Goal: Complete application form

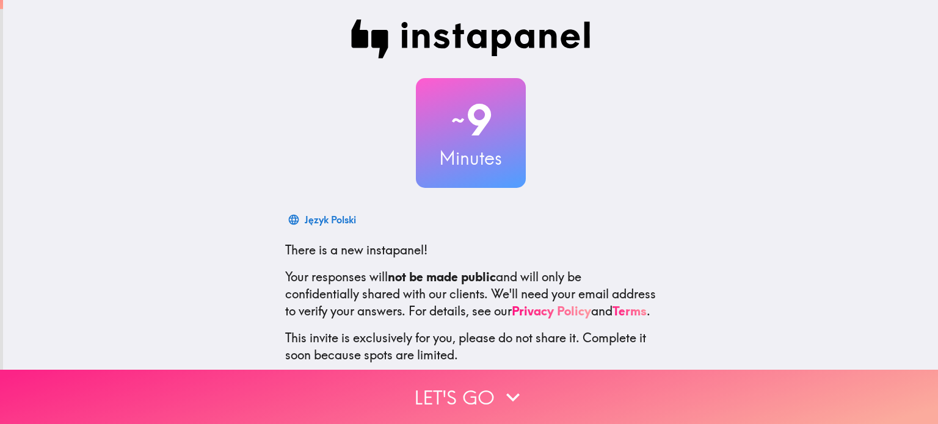
click at [475, 394] on button "Let's go" at bounding box center [469, 397] width 938 height 54
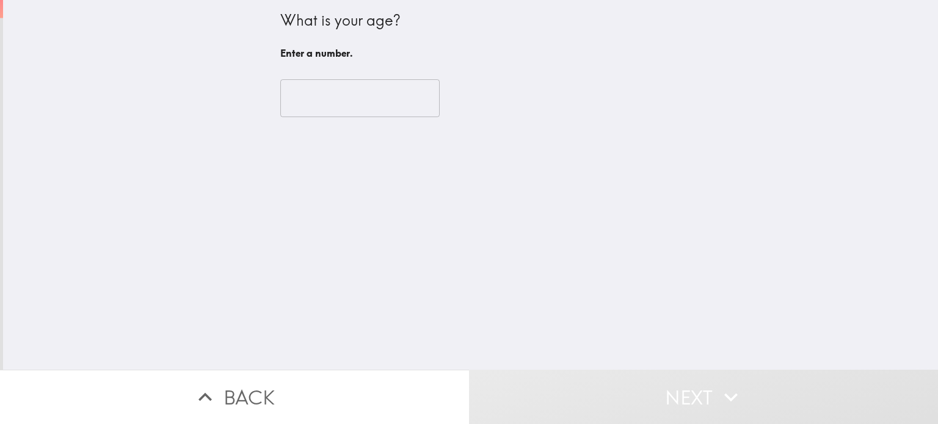
click at [416, 100] on input "number" at bounding box center [359, 98] width 159 height 38
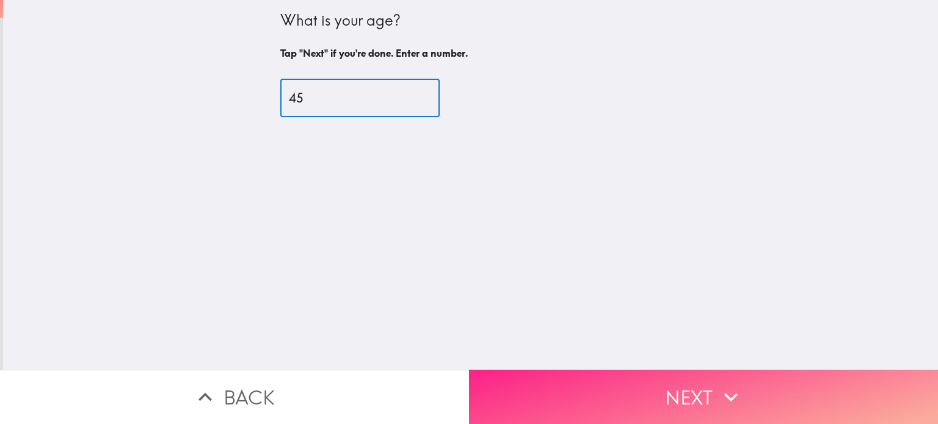
type input "45"
click at [532, 391] on button "Next" at bounding box center [703, 397] width 469 height 54
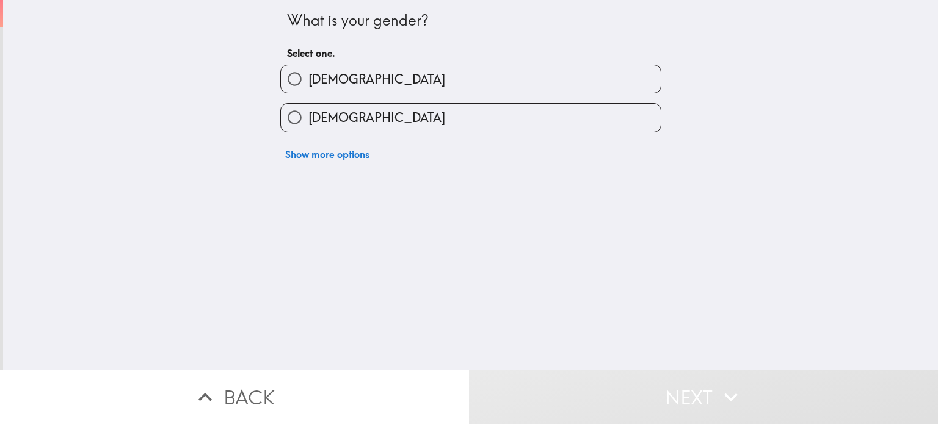
click at [472, 120] on label "[DEMOGRAPHIC_DATA]" at bounding box center [471, 117] width 380 height 27
click at [308, 120] on input "[DEMOGRAPHIC_DATA]" at bounding box center [294, 117] width 27 height 27
radio input "true"
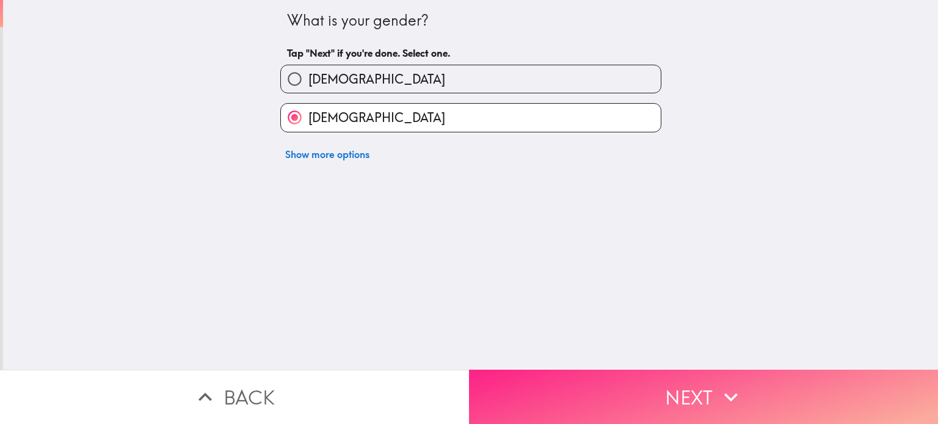
click at [657, 403] on button "Next" at bounding box center [703, 397] width 469 height 54
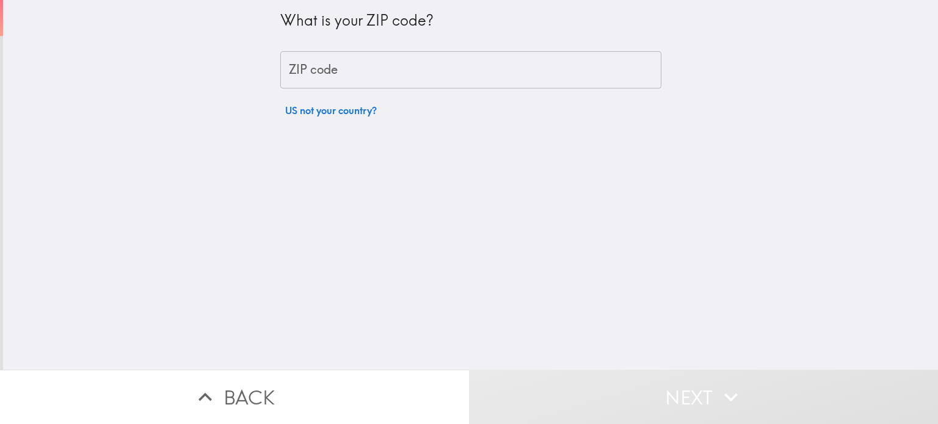
click at [580, 73] on input "ZIP code" at bounding box center [470, 70] width 381 height 38
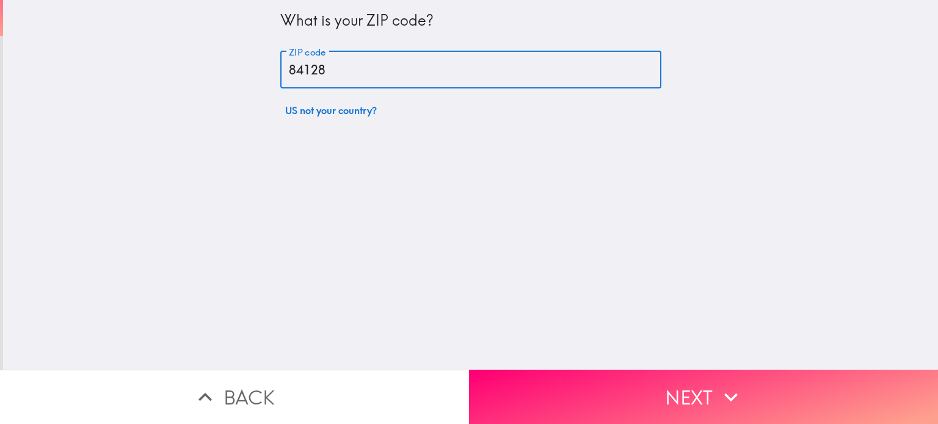
type input "84128"
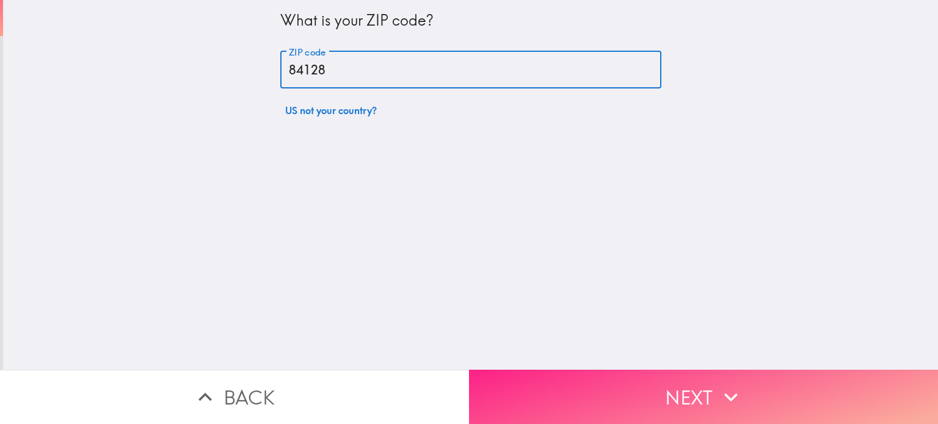
click at [533, 386] on button "Next" at bounding box center [703, 397] width 469 height 54
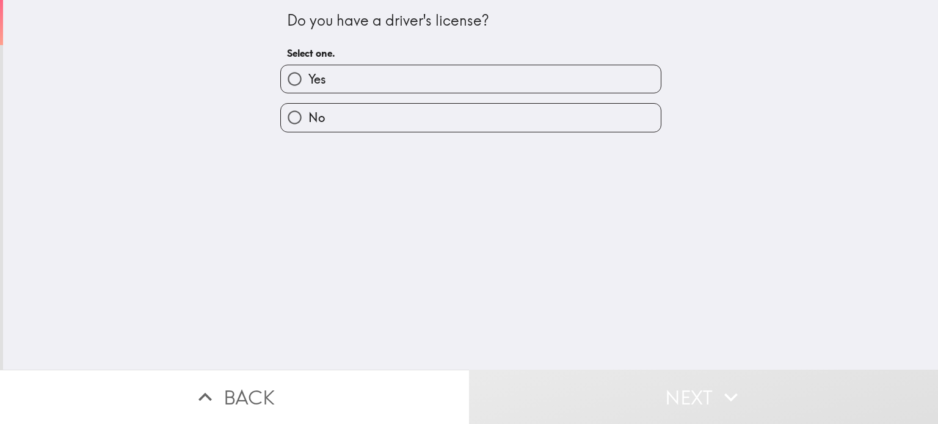
click at [632, 81] on label "Yes" at bounding box center [471, 78] width 380 height 27
click at [308, 81] on input "Yes" at bounding box center [294, 78] width 27 height 27
radio input "true"
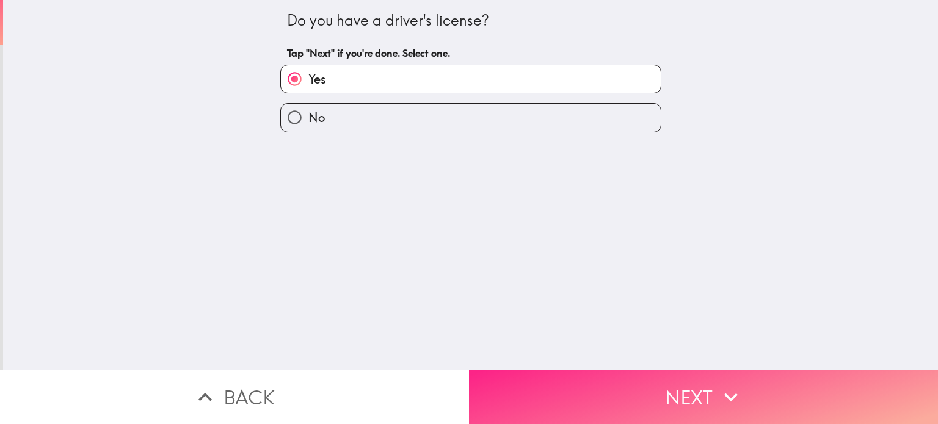
click at [569, 387] on button "Next" at bounding box center [703, 397] width 469 height 54
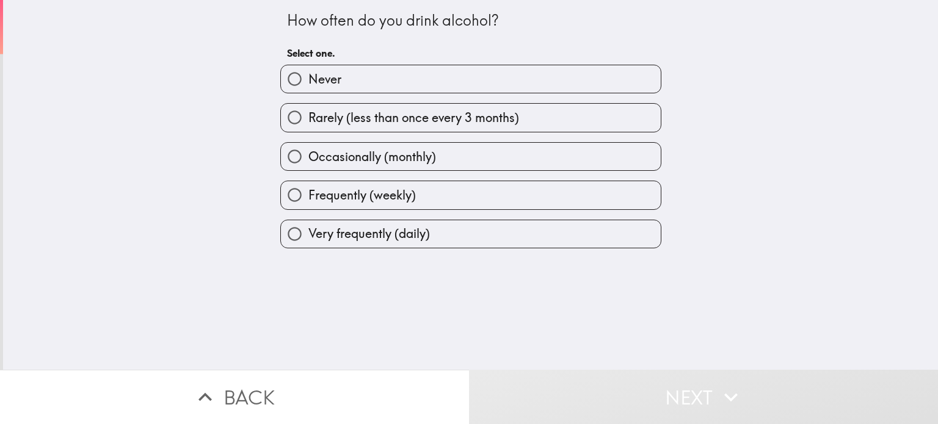
click at [596, 188] on label "Frequently (weekly)" at bounding box center [471, 194] width 380 height 27
click at [308, 188] on input "Frequently (weekly)" at bounding box center [294, 194] width 27 height 27
radio input "true"
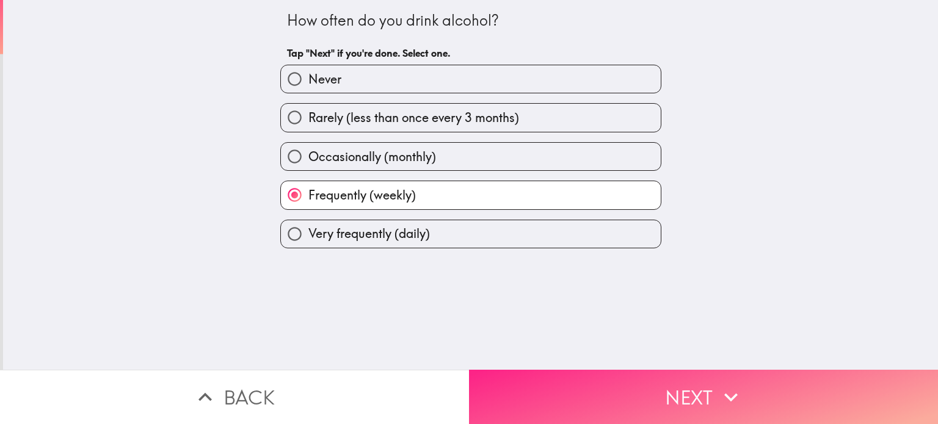
click at [591, 402] on button "Next" at bounding box center [703, 397] width 469 height 54
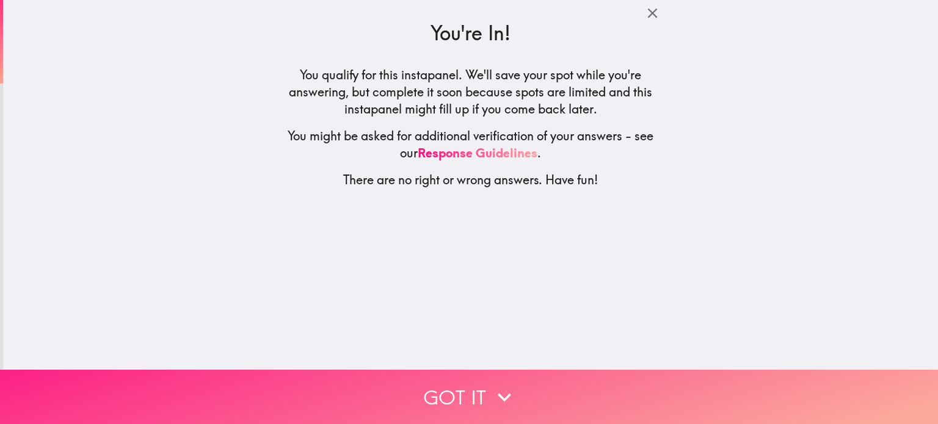
click at [544, 391] on button "Got it" at bounding box center [469, 397] width 938 height 54
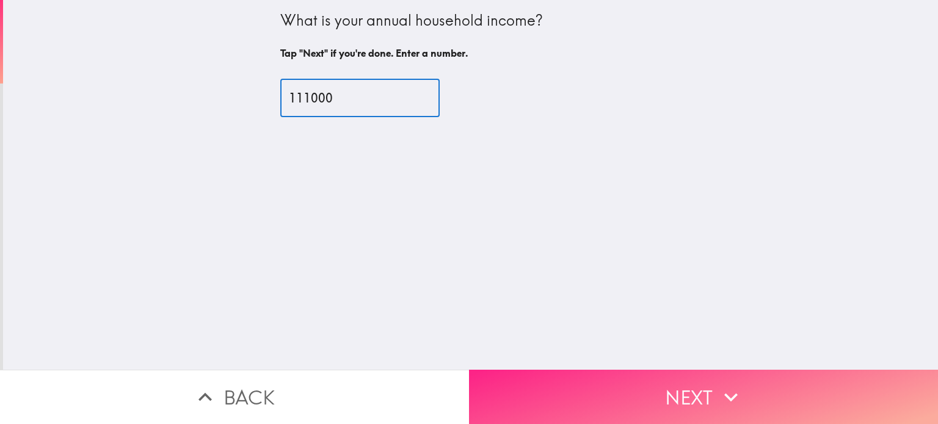
type input "111000"
click at [626, 388] on button "Next" at bounding box center [703, 397] width 469 height 54
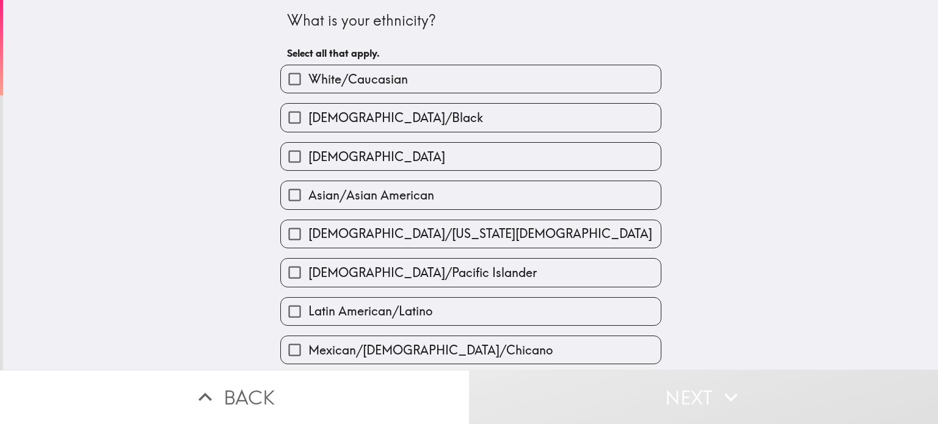
click at [653, 204] on label "Asian/Asian American" at bounding box center [471, 194] width 380 height 27
click at [308, 204] on input "Asian/Asian American" at bounding box center [294, 194] width 27 height 27
checkbox input "true"
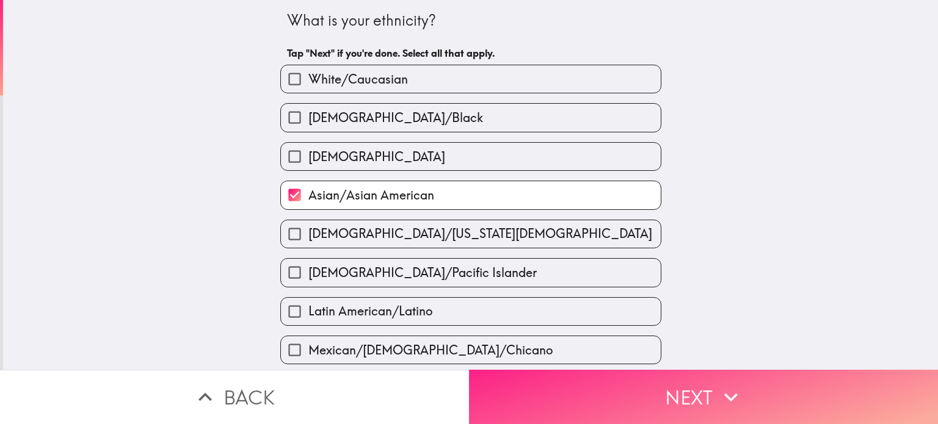
click at [663, 391] on button "Next" at bounding box center [703, 397] width 469 height 54
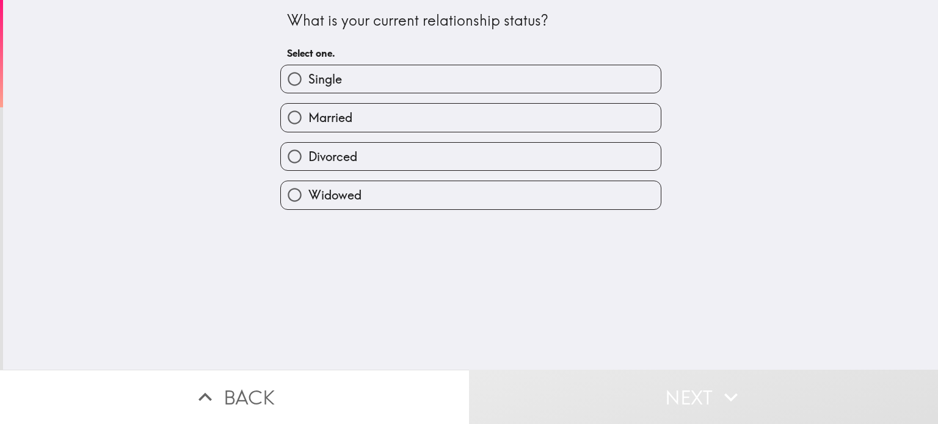
click at [630, 76] on label "Single" at bounding box center [471, 78] width 380 height 27
click at [308, 76] on input "Single" at bounding box center [294, 78] width 27 height 27
radio input "true"
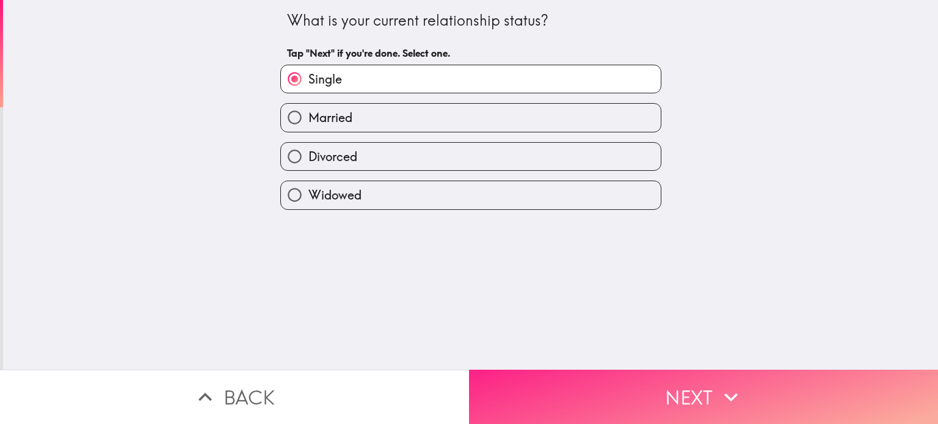
click at [632, 385] on button "Next" at bounding box center [703, 397] width 469 height 54
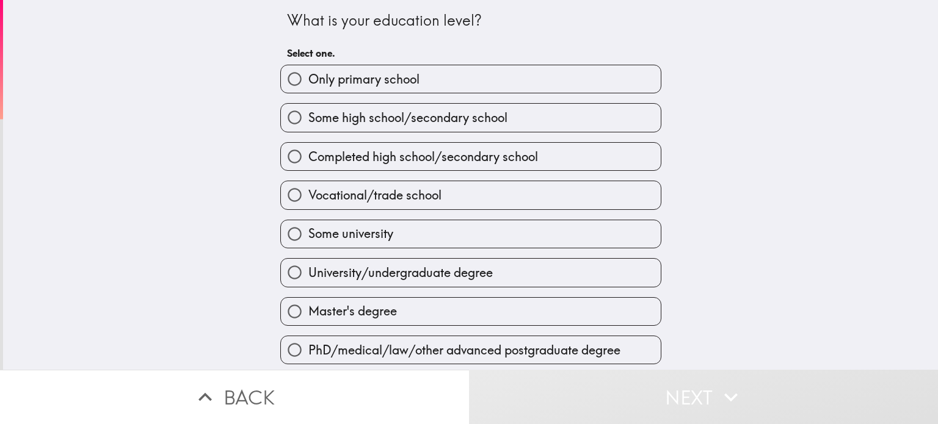
click at [644, 197] on label "Vocational/trade school" at bounding box center [471, 194] width 380 height 27
click at [308, 197] on input "Vocational/trade school" at bounding box center [294, 194] width 27 height 27
radio input "true"
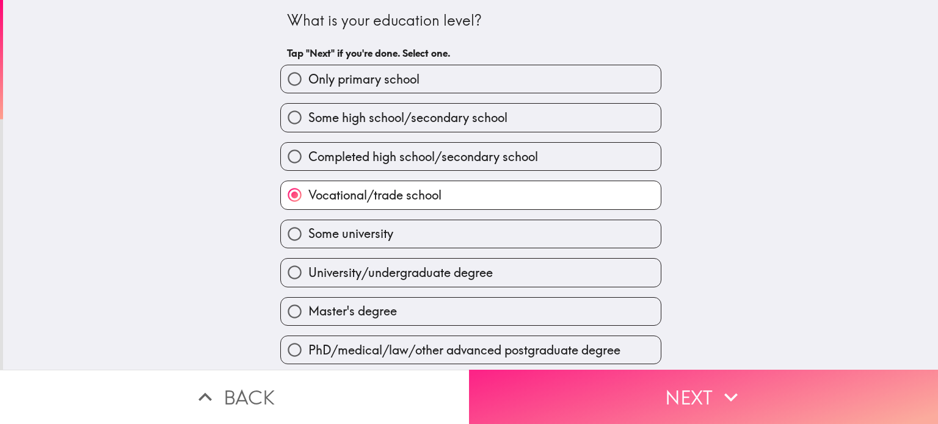
click at [642, 392] on button "Next" at bounding box center [703, 397] width 469 height 54
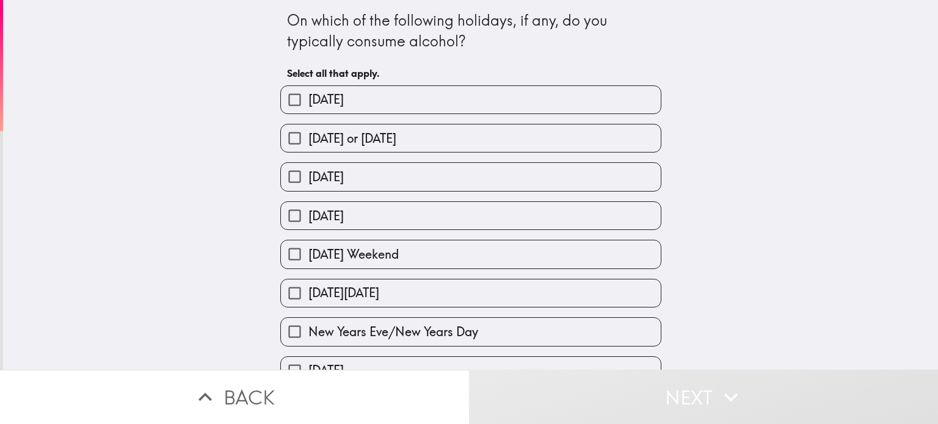
click at [638, 97] on label "[DATE]" at bounding box center [471, 99] width 380 height 27
click at [308, 97] on input "[DATE]" at bounding box center [294, 99] width 27 height 27
checkbox input "true"
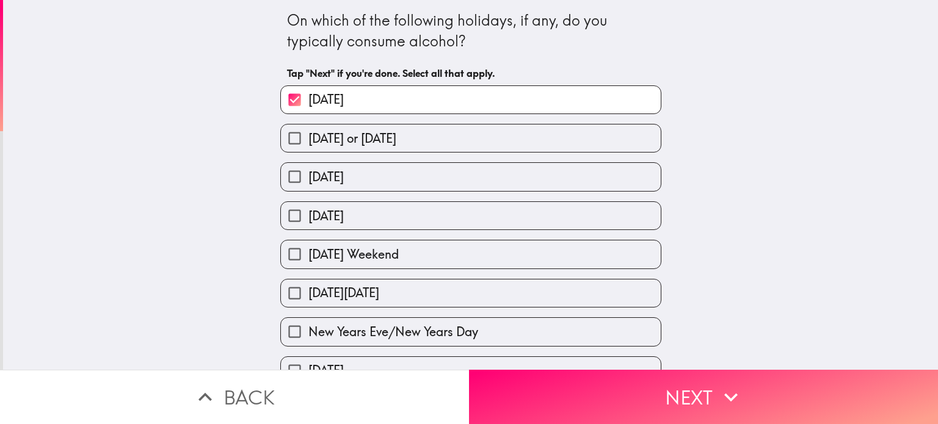
click at [637, 144] on label "[DATE] or [DATE]" at bounding box center [471, 138] width 380 height 27
click at [308, 144] on input "[DATE] or [DATE]" at bounding box center [294, 138] width 27 height 27
checkbox input "true"
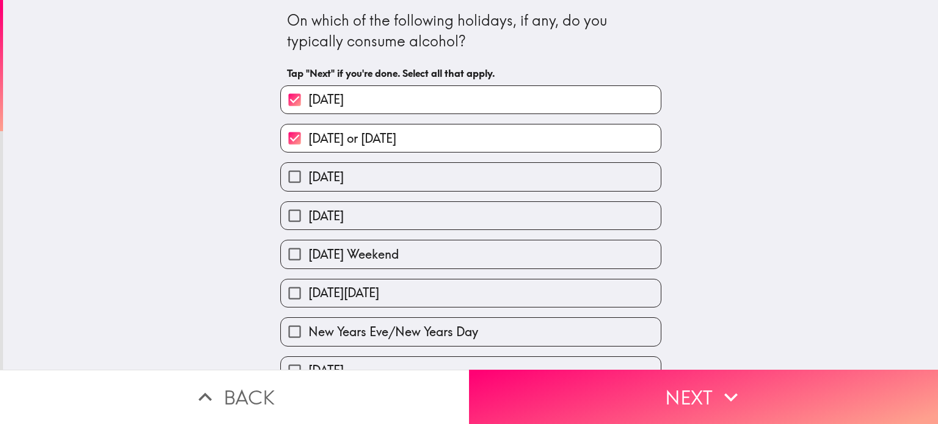
click at [635, 187] on label "[DATE]" at bounding box center [471, 176] width 380 height 27
click at [308, 187] on input "[DATE]" at bounding box center [294, 176] width 27 height 27
checkbox input "true"
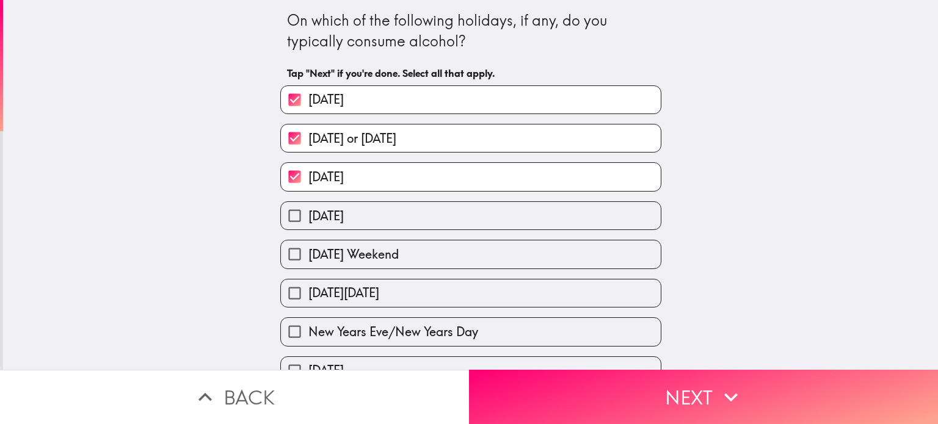
click at [639, 222] on label "[DATE]" at bounding box center [471, 215] width 380 height 27
click at [308, 222] on input "[DATE]" at bounding box center [294, 215] width 27 height 27
checkbox input "true"
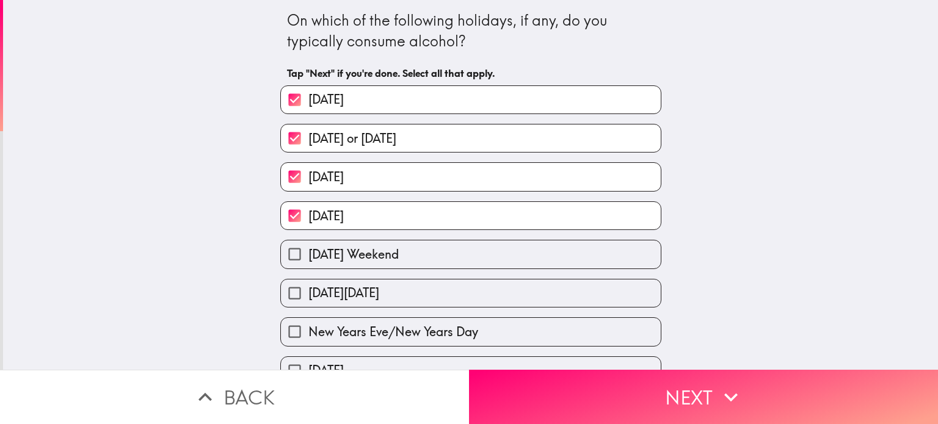
click at [621, 262] on label "[DATE] Weekend" at bounding box center [471, 253] width 380 height 27
click at [308, 262] on input "[DATE] Weekend" at bounding box center [294, 253] width 27 height 27
checkbox input "true"
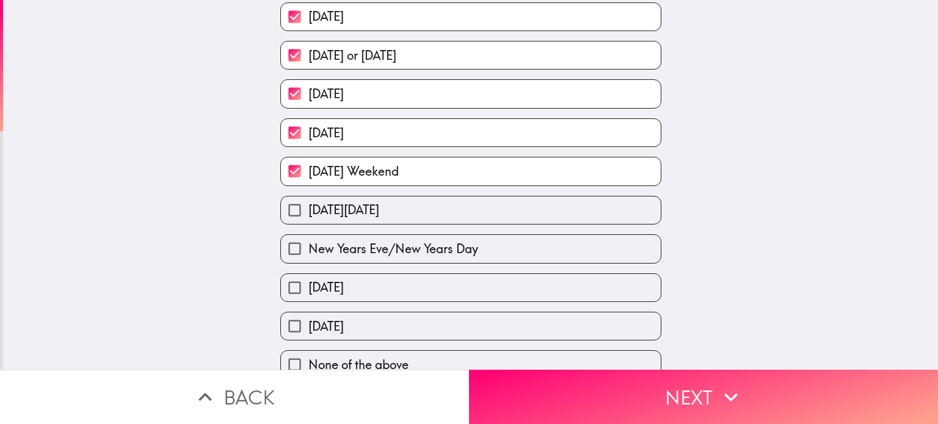
scroll to position [90, 0]
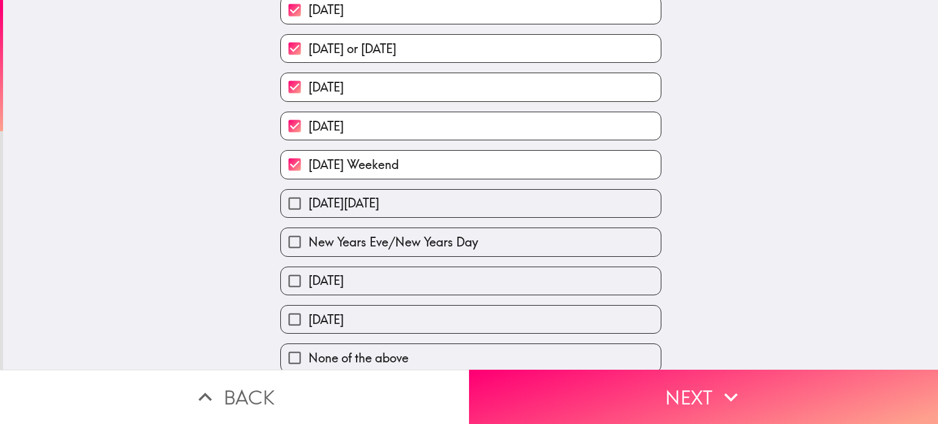
click at [631, 198] on label "[DATE][DATE]" at bounding box center [471, 203] width 380 height 27
click at [308, 198] on input "[DATE][DATE]" at bounding box center [294, 203] width 27 height 27
checkbox input "true"
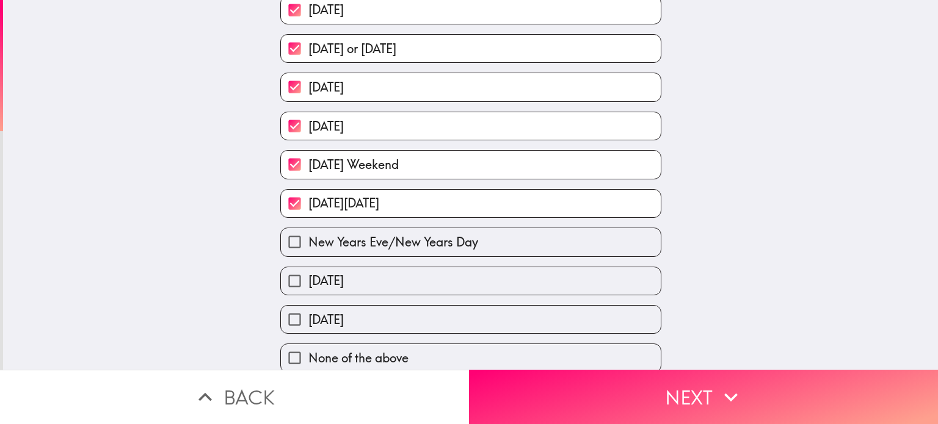
click at [616, 244] on label "New Years Eve/New Years Day" at bounding box center [471, 241] width 380 height 27
click at [308, 244] on input "New Years Eve/New Years Day" at bounding box center [294, 241] width 27 height 27
checkbox input "true"
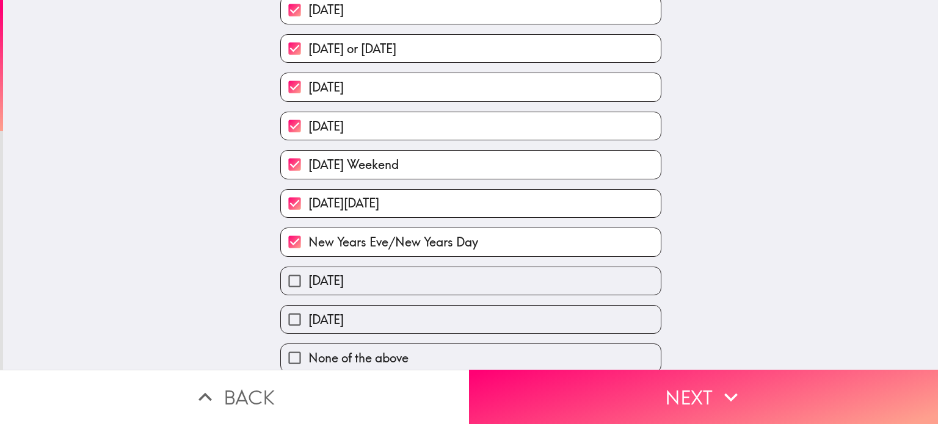
click at [598, 272] on label "[DATE]" at bounding box center [471, 280] width 380 height 27
click at [308, 272] on input "[DATE]" at bounding box center [294, 280] width 27 height 27
checkbox input "true"
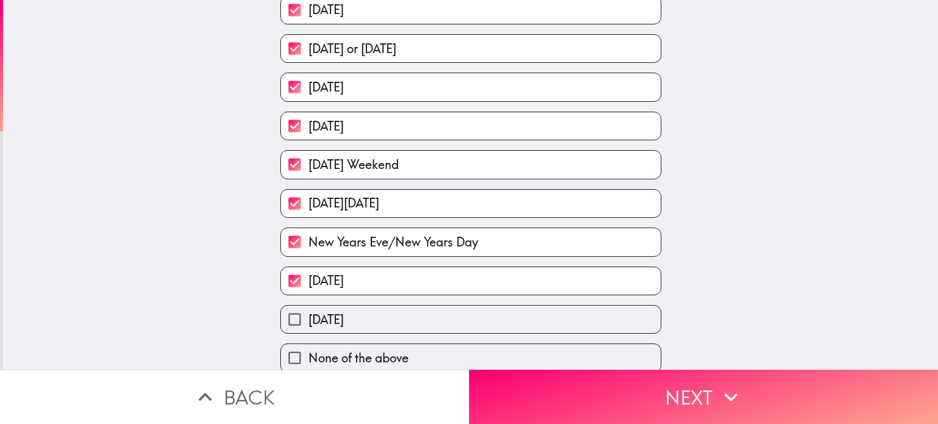
click at [572, 310] on label "[DATE]" at bounding box center [471, 319] width 380 height 27
click at [308, 310] on input "[DATE]" at bounding box center [294, 319] width 27 height 27
checkbox input "true"
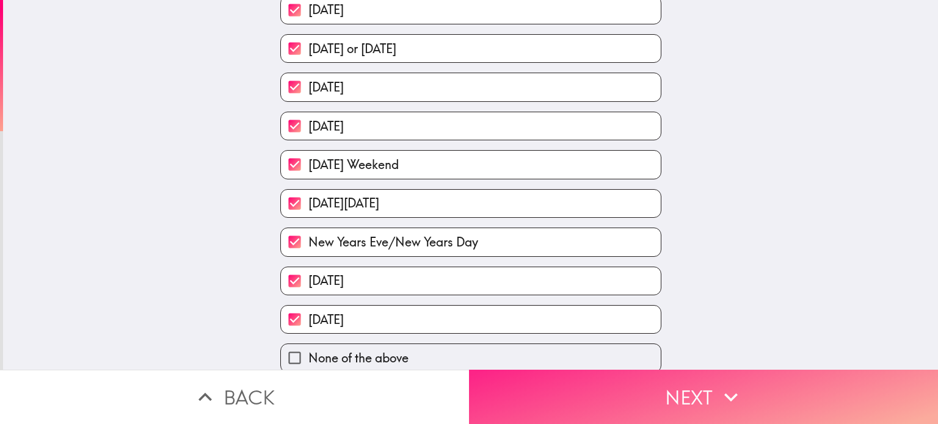
click at [637, 398] on button "Next" at bounding box center [703, 397] width 469 height 54
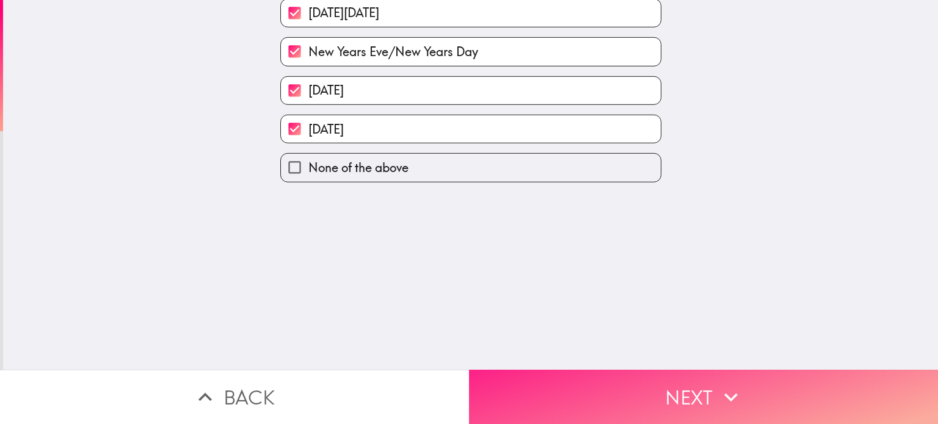
scroll to position [0, 0]
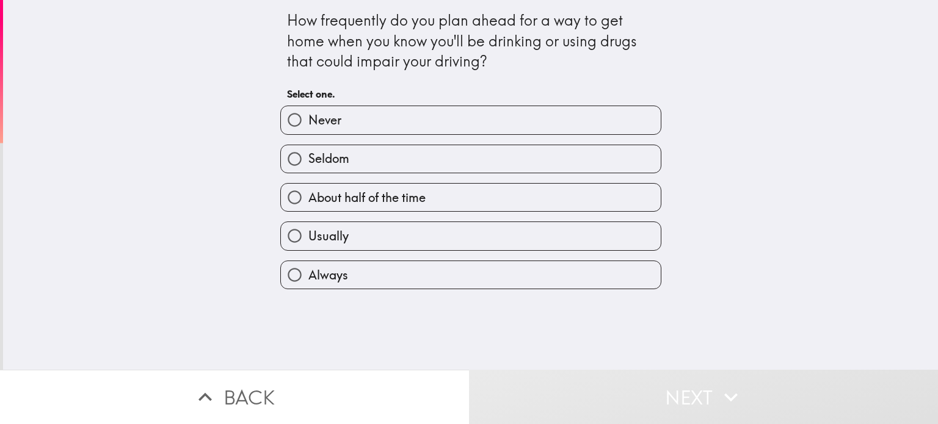
click at [533, 279] on label "Always" at bounding box center [471, 274] width 380 height 27
click at [308, 279] on input "Always" at bounding box center [294, 274] width 27 height 27
radio input "true"
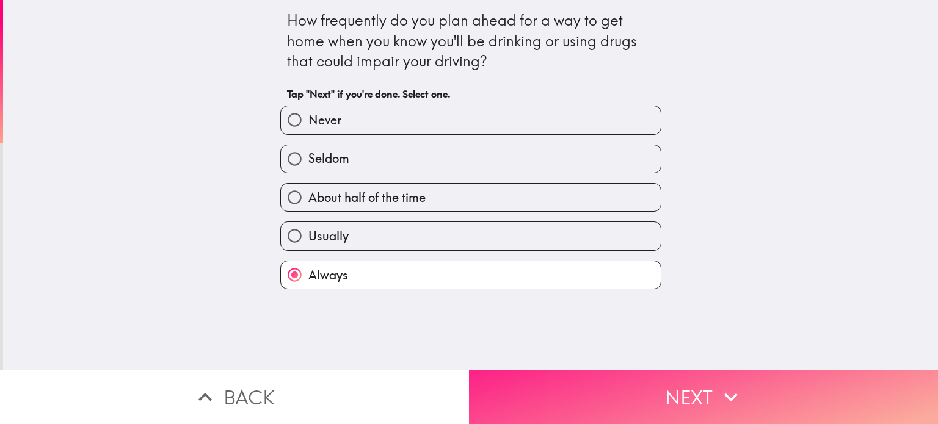
click at [605, 388] on button "Next" at bounding box center [703, 397] width 469 height 54
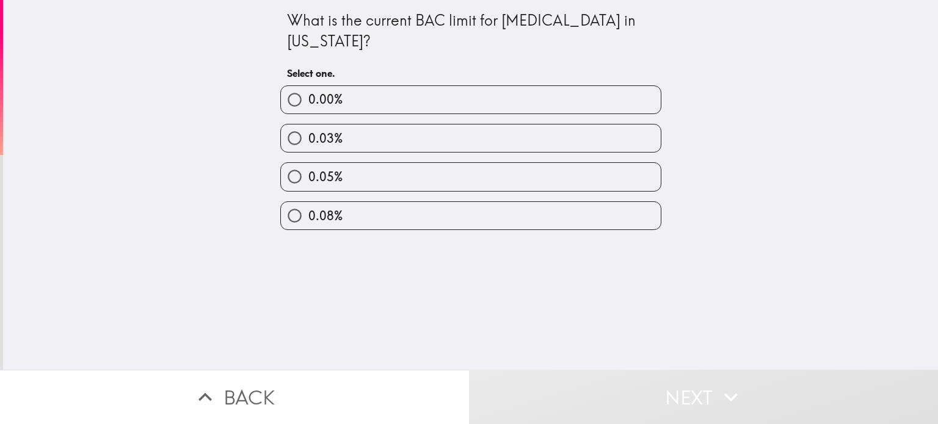
click at [634, 217] on label "0.08%" at bounding box center [471, 215] width 380 height 27
click at [308, 217] on input "0.08%" at bounding box center [294, 215] width 27 height 27
radio input "true"
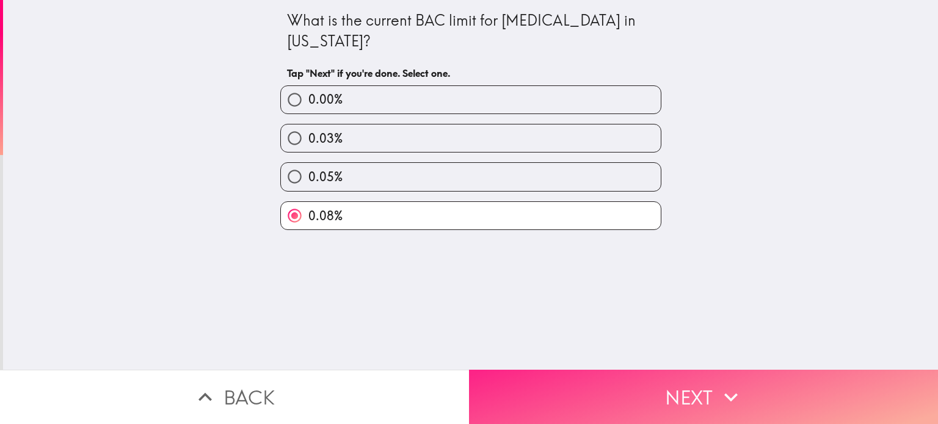
click at [608, 378] on button "Next" at bounding box center [703, 397] width 469 height 54
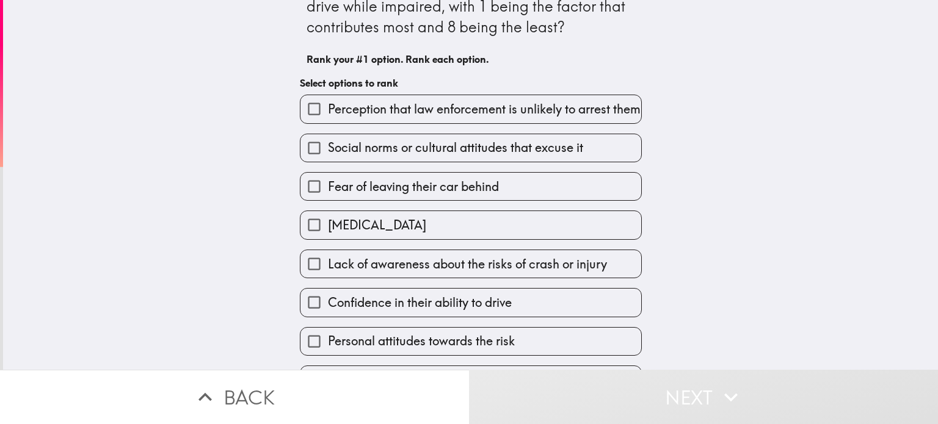
scroll to position [83, 0]
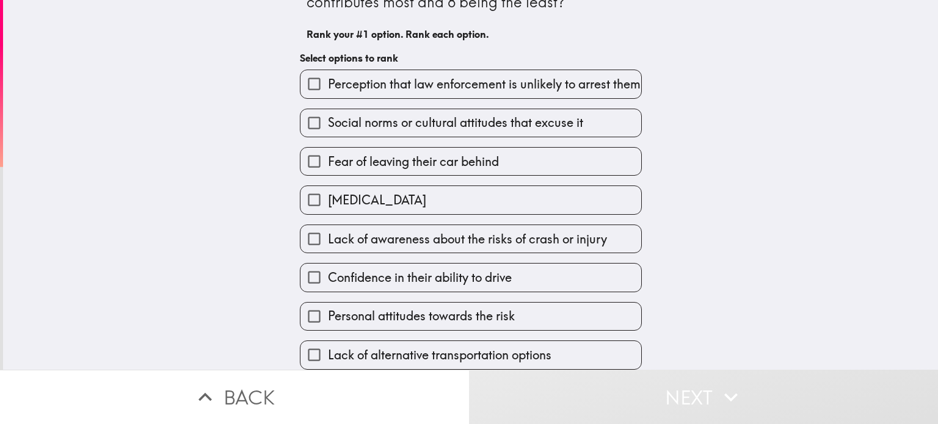
click at [590, 161] on label "Fear of leaving their car behind" at bounding box center [470, 161] width 341 height 27
click at [328, 161] on input "Fear of leaving their car behind" at bounding box center [313, 161] width 27 height 27
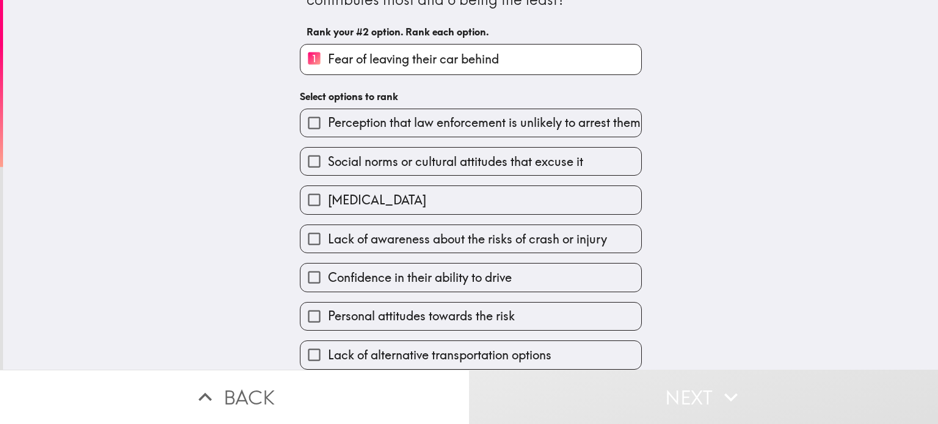
click at [627, 286] on label "Confidence in their ability to drive" at bounding box center [470, 277] width 341 height 27
click at [328, 286] on input "Confidence in their ability to drive" at bounding box center [313, 277] width 27 height 27
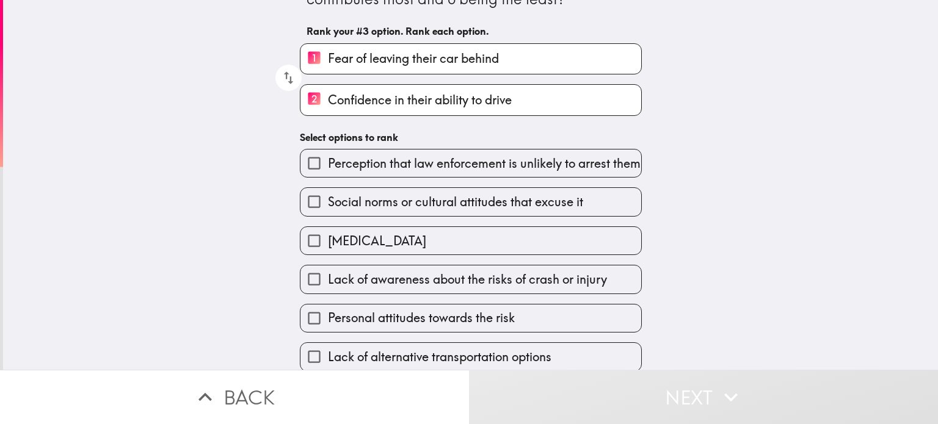
scroll to position [89, 0]
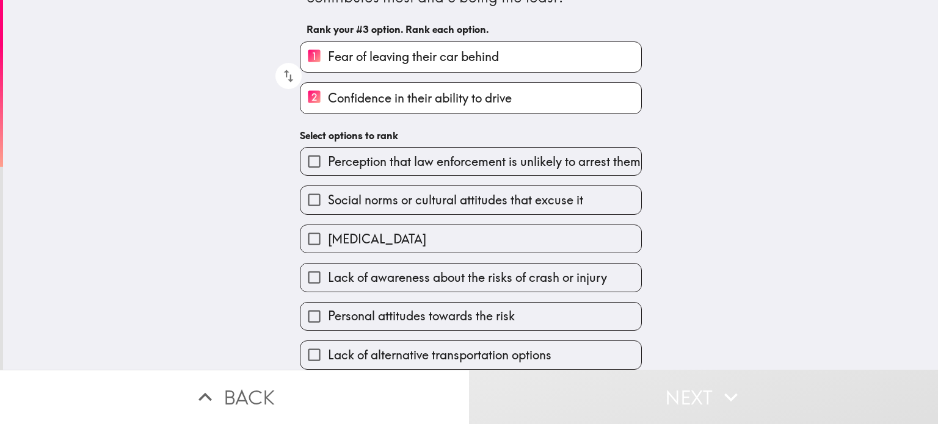
click at [604, 309] on label "Personal attitudes towards the risk" at bounding box center [470, 316] width 341 height 27
click at [328, 309] on input "Personal attitudes towards the risk" at bounding box center [313, 316] width 27 height 27
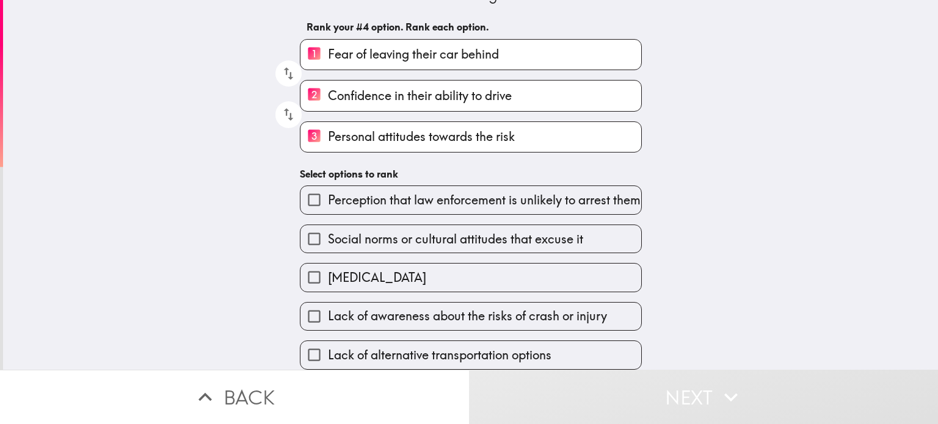
scroll to position [91, 0]
click at [628, 209] on span "Perception that law enforcement is unlikely to arrest them" at bounding box center [484, 200] width 313 height 17
click at [328, 214] on input "Perception that law enforcement is unlikely to arrest them" at bounding box center [313, 199] width 27 height 27
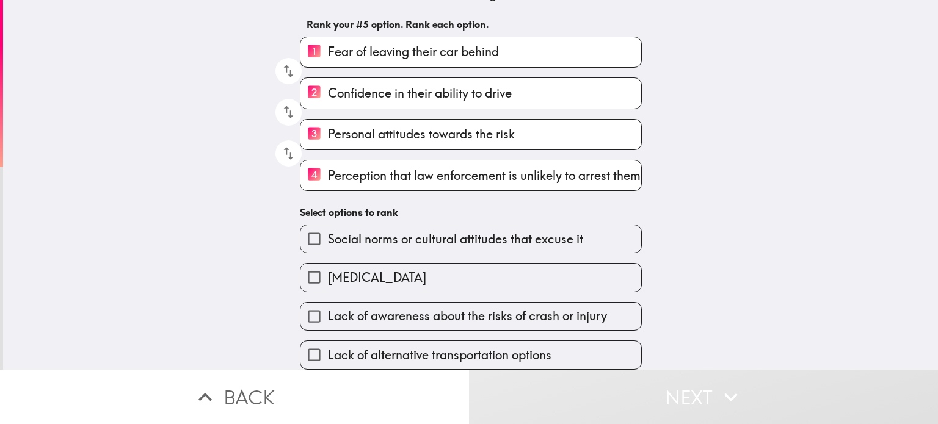
click at [632, 311] on label "Lack of awareness about the risks of crash or injury" at bounding box center [470, 316] width 341 height 27
click at [328, 311] on input "Lack of awareness about the risks of crash or injury" at bounding box center [313, 316] width 27 height 27
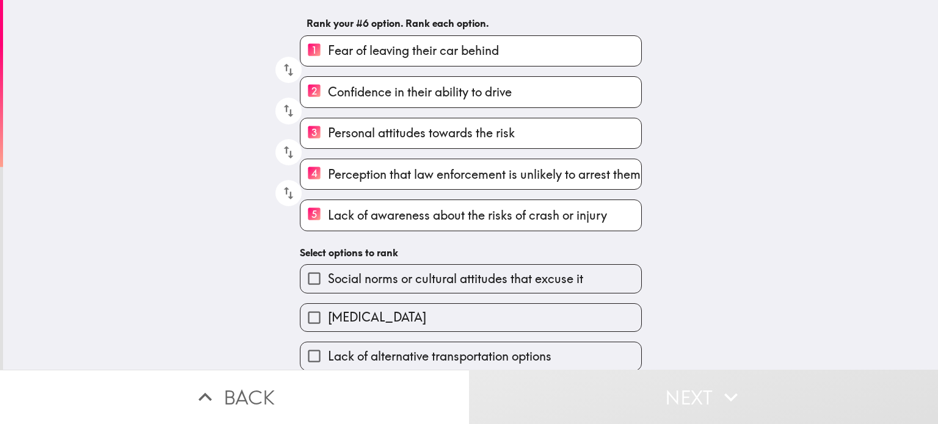
scroll to position [93, 0]
click at [604, 324] on label "[MEDICAL_DATA]" at bounding box center [470, 316] width 341 height 27
click at [328, 324] on input "[MEDICAL_DATA]" at bounding box center [313, 316] width 27 height 27
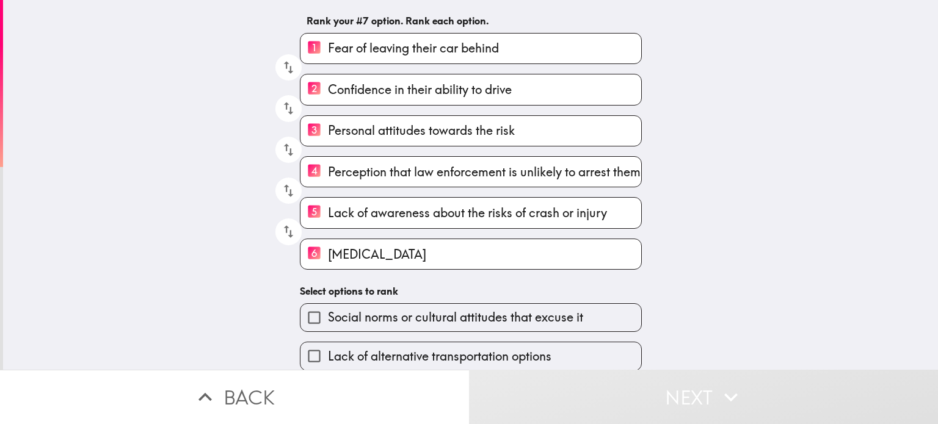
click at [604, 313] on label "Social norms or cultural attitudes that excuse it" at bounding box center [470, 317] width 341 height 27
click at [328, 313] on input "Social norms or cultural attitudes that excuse it" at bounding box center [313, 317] width 27 height 27
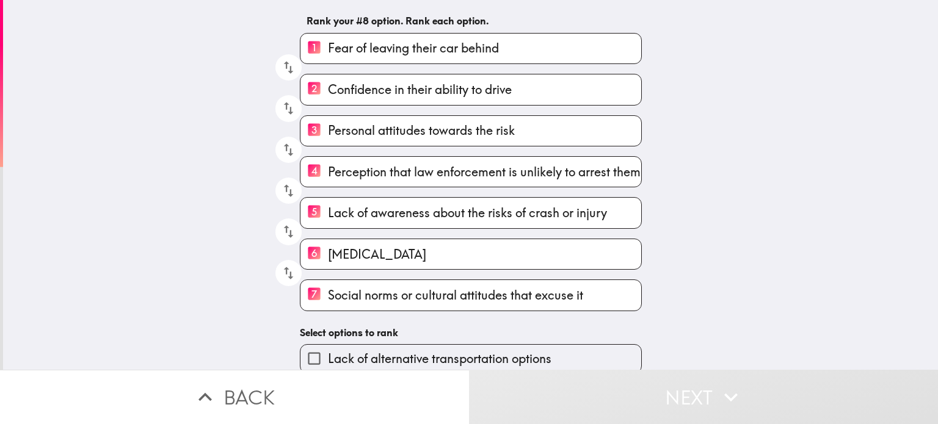
click at [582, 356] on label "Lack of alternative transportation options" at bounding box center [470, 358] width 341 height 27
click at [328, 356] on input "Lack of alternative transportation options" at bounding box center [313, 358] width 27 height 27
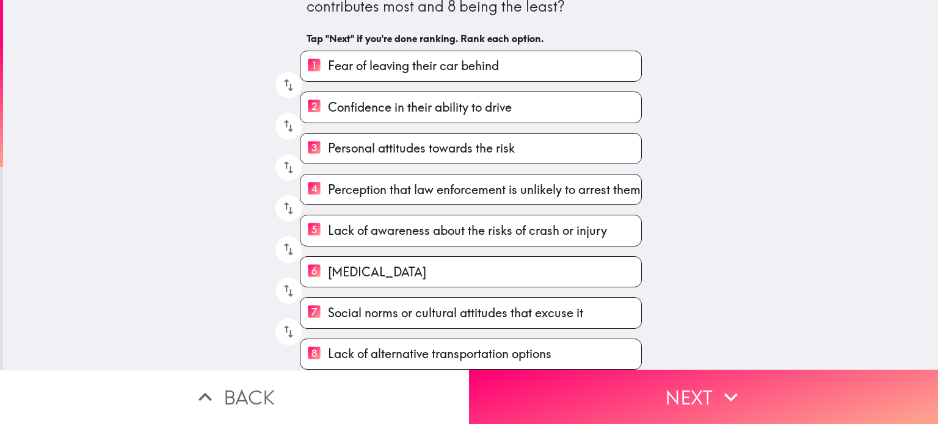
scroll to position [78, 0]
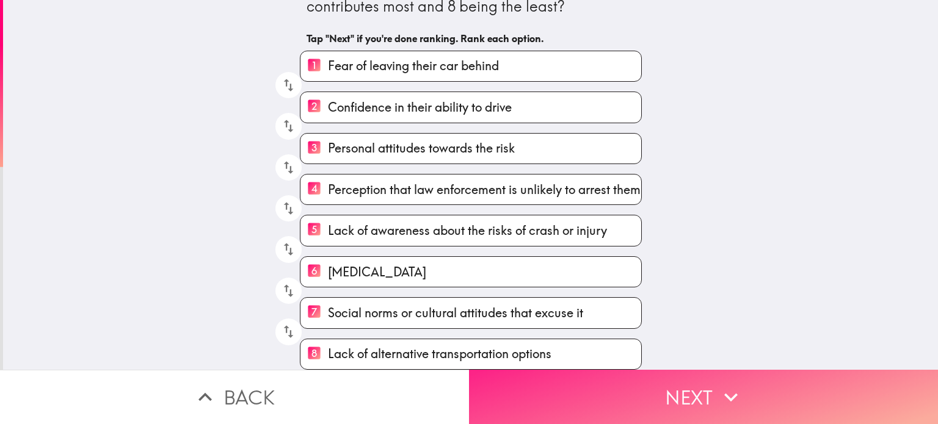
click at [672, 396] on button "Next" at bounding box center [703, 397] width 469 height 54
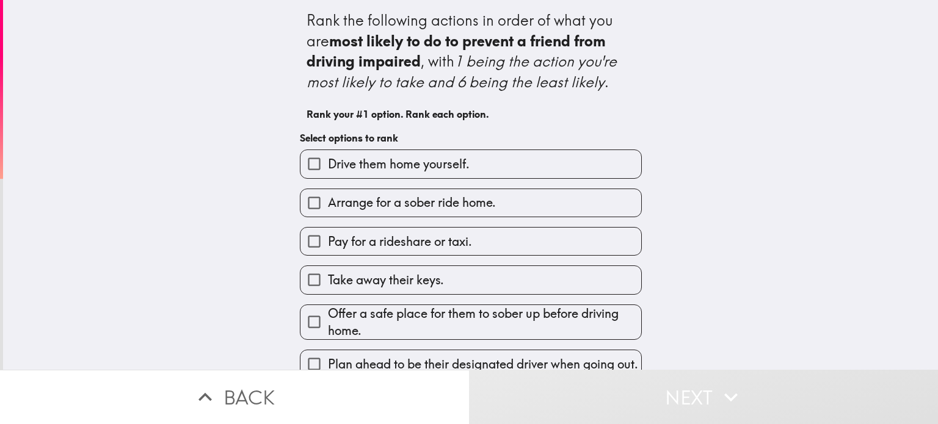
click at [615, 165] on label "Drive them home yourself." at bounding box center [470, 163] width 341 height 27
click at [328, 165] on input "Drive them home yourself." at bounding box center [313, 163] width 27 height 27
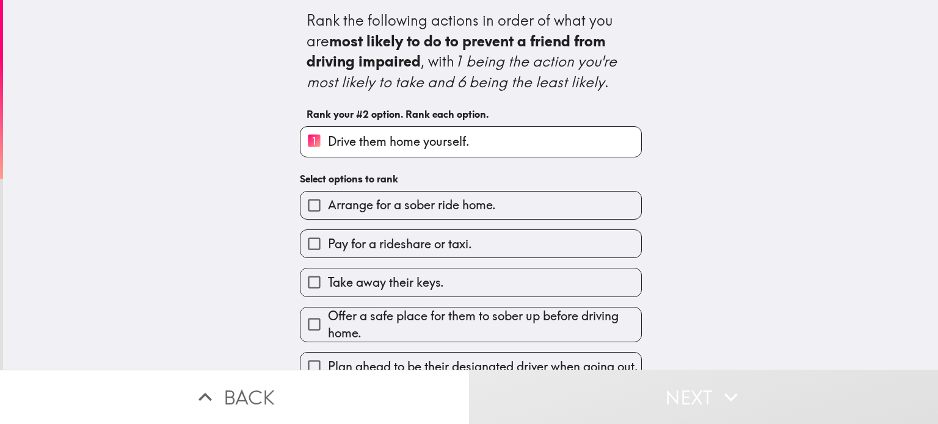
scroll to position [16, 0]
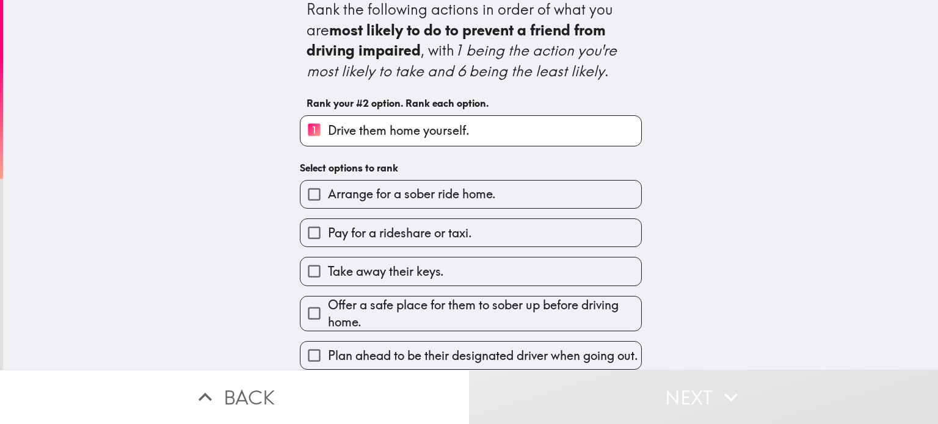
click at [591, 197] on label "Arrange for a sober ride home." at bounding box center [470, 194] width 341 height 27
click at [328, 197] on input "Arrange for a sober ride home." at bounding box center [313, 194] width 27 height 27
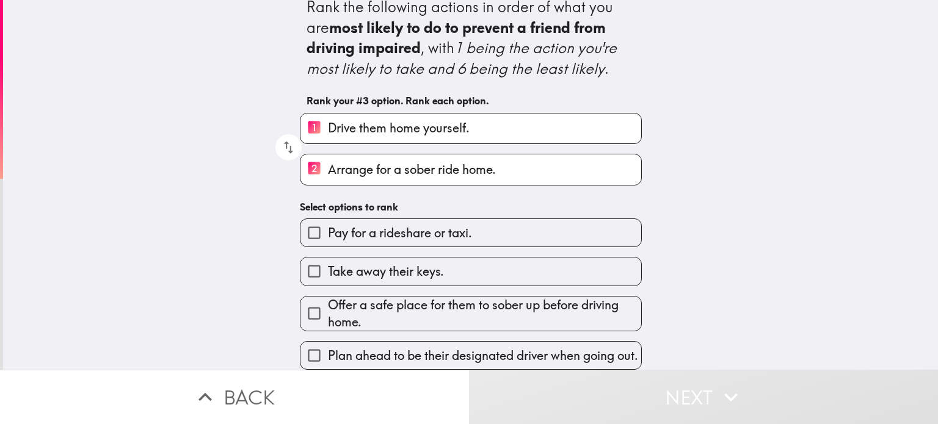
click at [626, 242] on label "Pay for a rideshare or taxi." at bounding box center [470, 232] width 341 height 27
click at [328, 242] on input "Pay for a rideshare or taxi." at bounding box center [313, 232] width 27 height 27
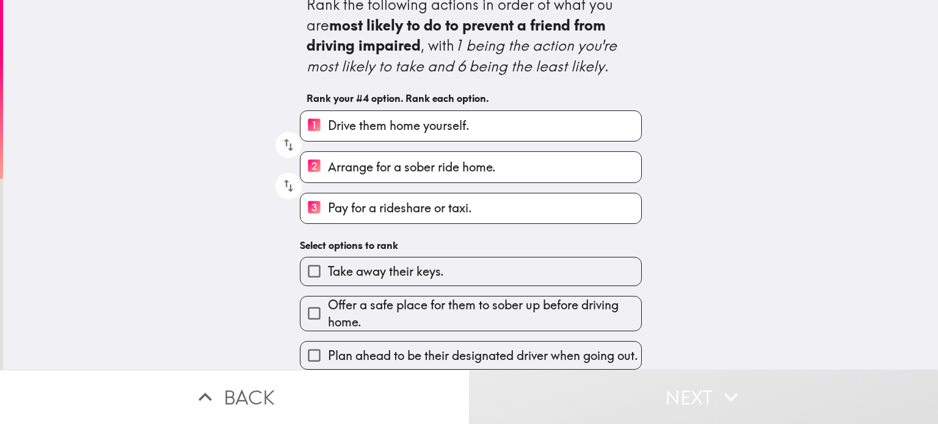
scroll to position [21, 0]
click at [566, 347] on span "Plan ahead to be their designated driver when going out." at bounding box center [483, 355] width 310 height 17
click at [328, 342] on input "Plan ahead to be their designated driver when going out." at bounding box center [313, 355] width 27 height 27
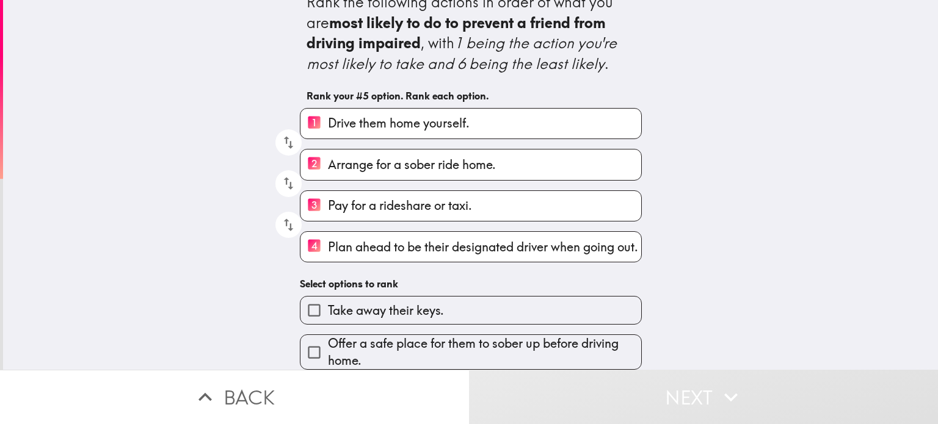
click at [594, 298] on label "Take away their keys." at bounding box center [470, 310] width 341 height 27
click at [328, 298] on input "Take away their keys." at bounding box center [313, 310] width 27 height 27
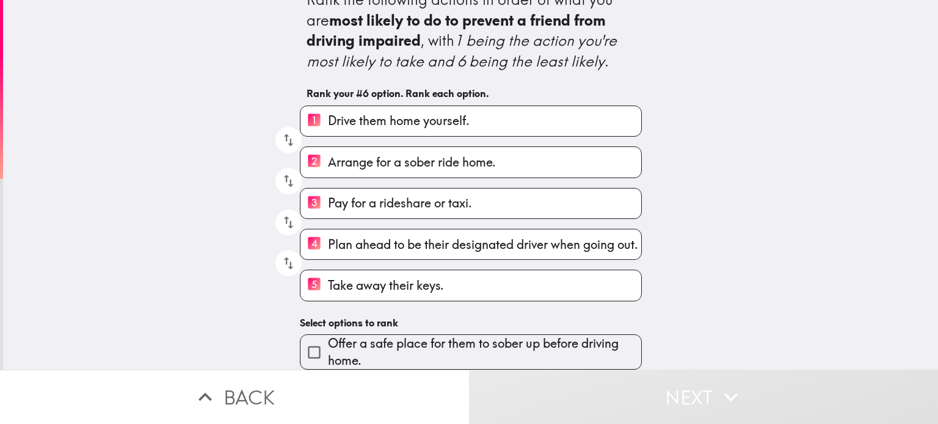
click at [601, 295] on label "5 Take away their keys." at bounding box center [470, 285] width 341 height 30
click at [328, 295] on input "5 Take away their keys." at bounding box center [313, 285] width 27 height 30
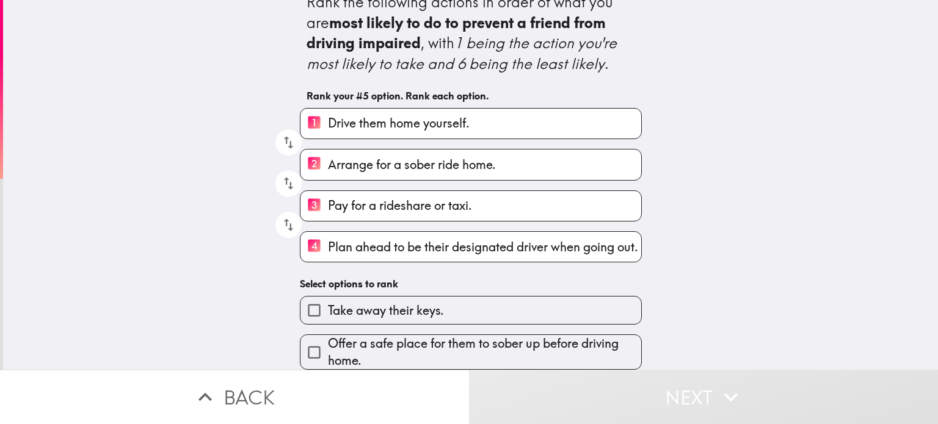
click at [579, 347] on span "Offer a safe place for them to sober up before driving home." at bounding box center [484, 352] width 313 height 34
click at [328, 347] on input "Offer a safe place for them to sober up before driving home." at bounding box center [313, 352] width 27 height 27
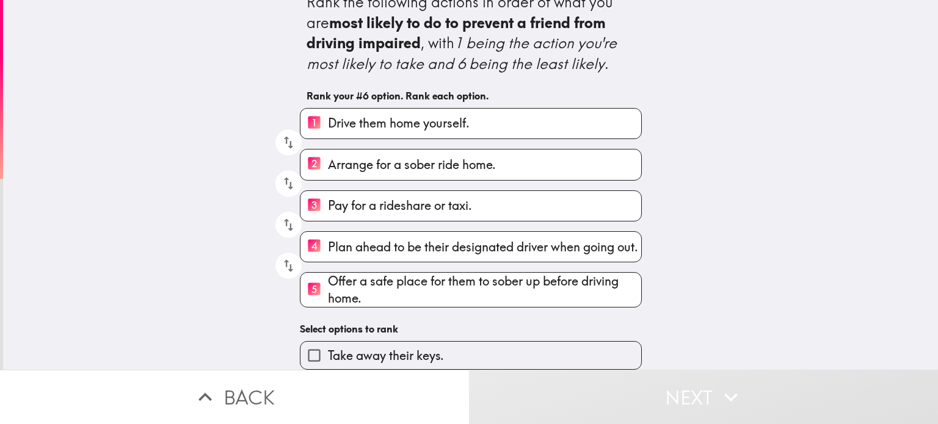
click at [574, 354] on label "Take away their keys." at bounding box center [470, 355] width 341 height 27
click at [328, 354] on input "Take away their keys." at bounding box center [313, 355] width 27 height 27
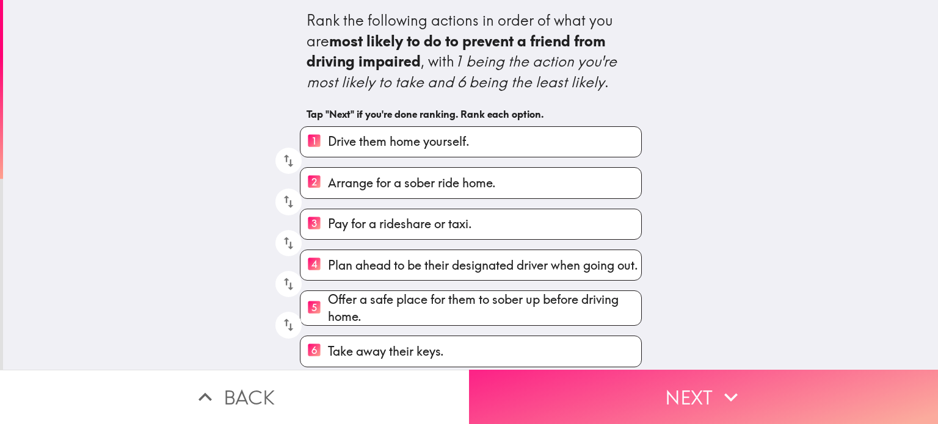
click at [632, 400] on button "Next" at bounding box center [703, 397] width 469 height 54
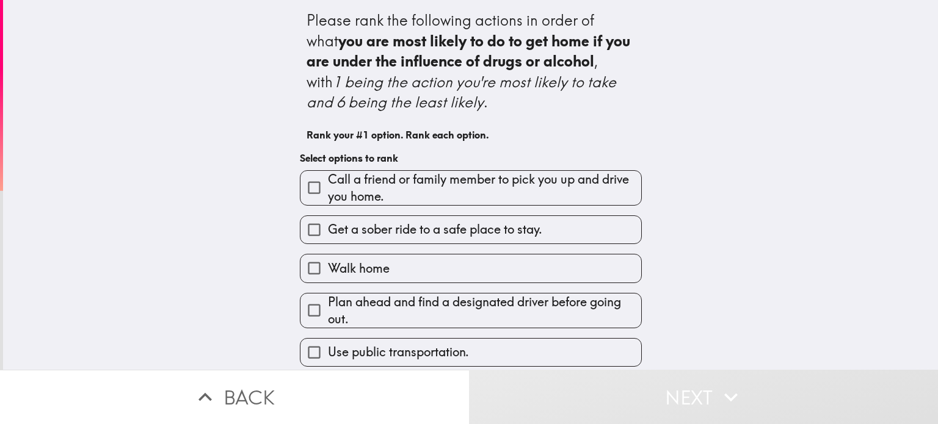
click at [624, 189] on span "Call a friend or family member to pick you up and drive you home." at bounding box center [484, 188] width 313 height 34
click at [328, 189] on input "Call a friend or family member to pick you up and drive you home." at bounding box center [313, 187] width 27 height 27
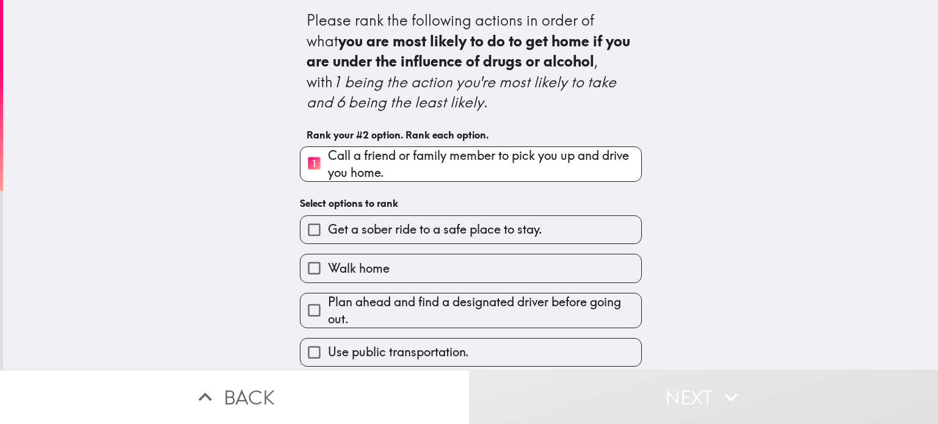
click at [609, 230] on label "Get a sober ride to a safe place to stay." at bounding box center [470, 229] width 341 height 27
click at [328, 230] on input "Get a sober ride to a safe place to stay." at bounding box center [313, 229] width 27 height 27
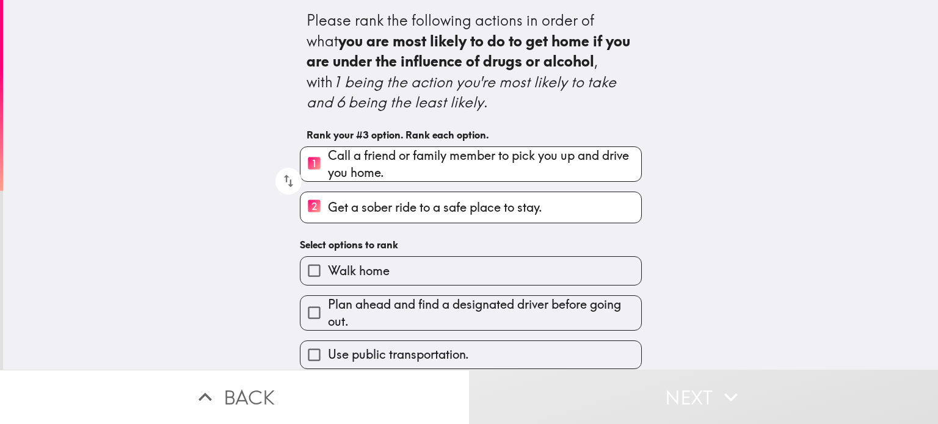
click at [594, 305] on span "Plan ahead and find a designated driver before going out." at bounding box center [484, 313] width 313 height 34
click at [328, 305] on input "Plan ahead and find a designated driver before going out." at bounding box center [313, 312] width 27 height 27
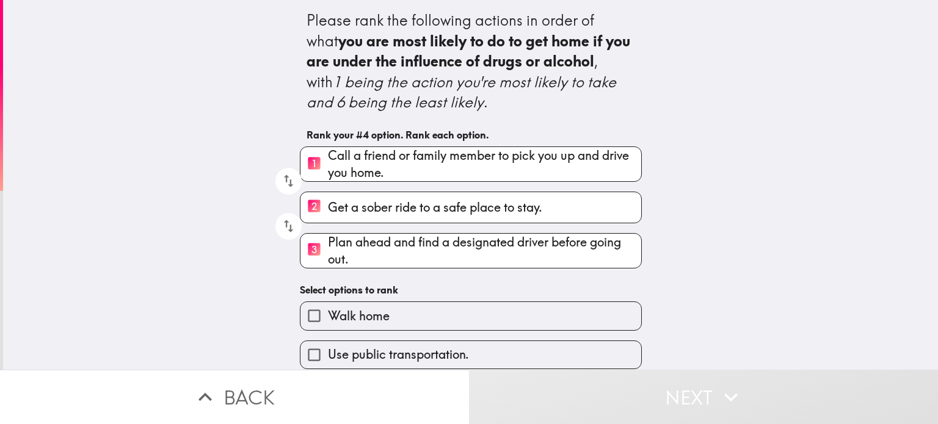
scroll to position [37, 0]
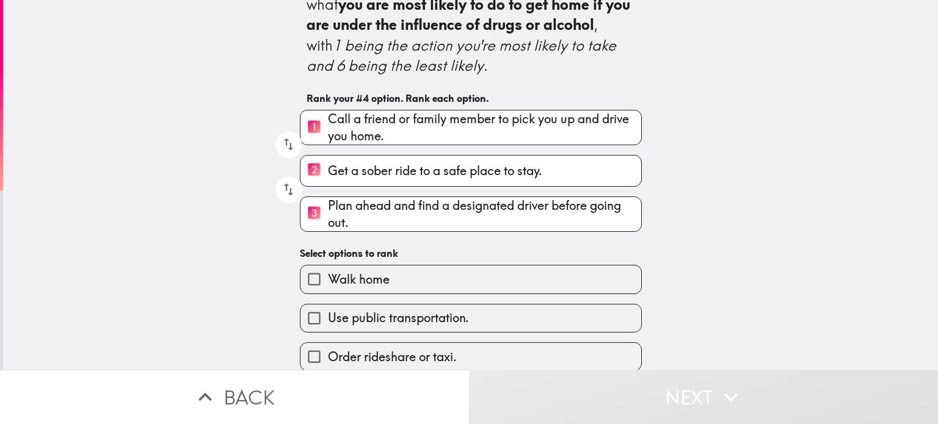
click at [620, 213] on span "Plan ahead and find a designated driver before going out." at bounding box center [484, 214] width 313 height 34
click at [328, 213] on input "3 Plan ahead and find a designated driver before going out." at bounding box center [313, 214] width 27 height 30
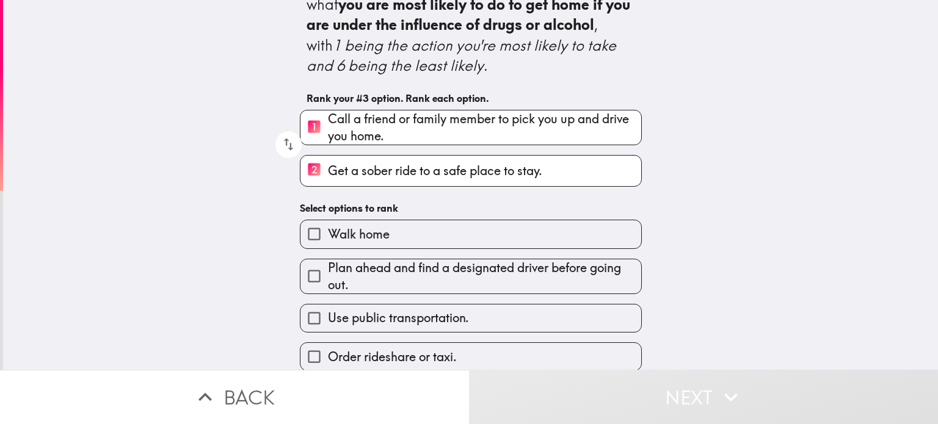
click at [621, 183] on label "2 Get a sober ride to a safe place to stay." at bounding box center [470, 171] width 341 height 30
click at [328, 183] on input "2 Get a sober ride to a safe place to stay." at bounding box center [313, 171] width 27 height 30
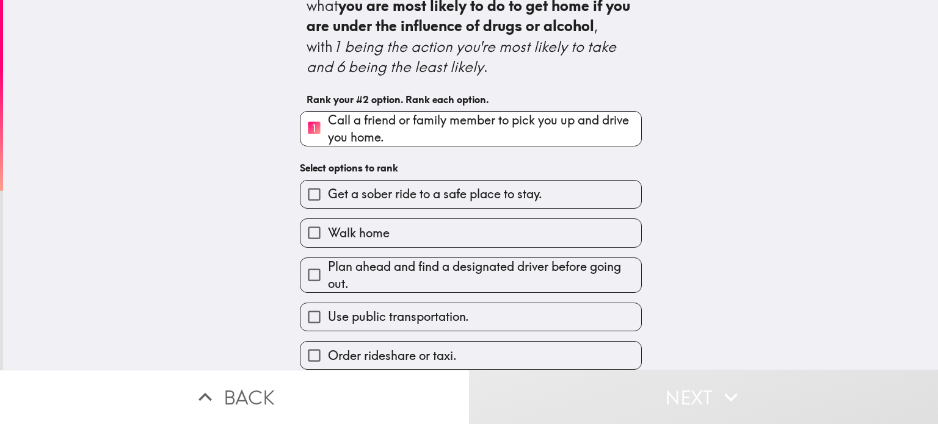
scroll to position [34, 0]
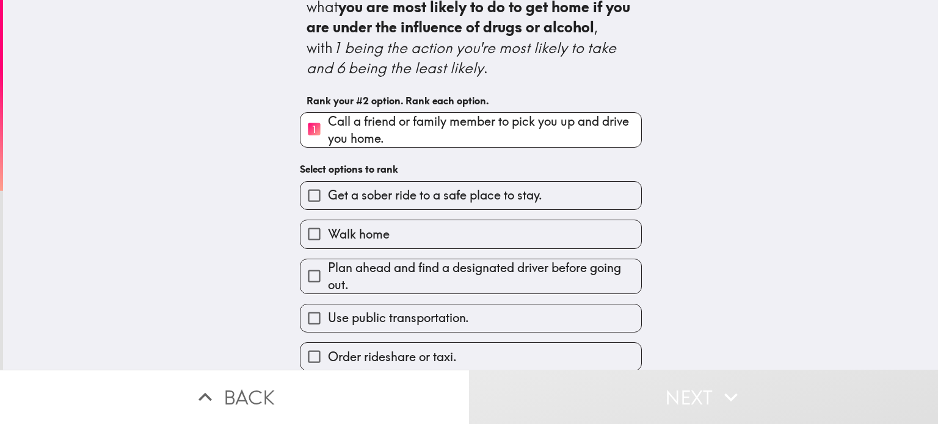
click at [636, 142] on span "Call a friend or family member to pick you up and drive you home." at bounding box center [484, 130] width 313 height 34
click at [328, 142] on input "1 Call a friend or family member to pick you up and drive you home." at bounding box center [313, 130] width 27 height 30
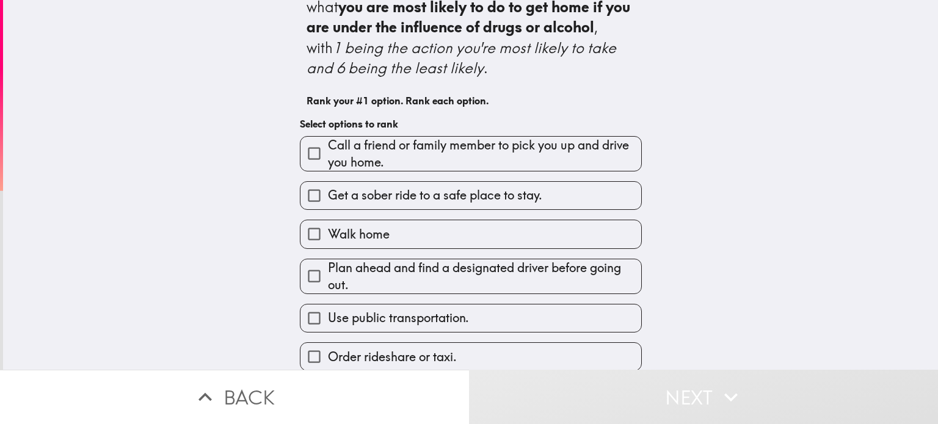
click at [598, 283] on span "Plan ahead and find a designated driver before going out." at bounding box center [484, 276] width 313 height 34
click at [328, 283] on input "Plan ahead and find a designated driver before going out." at bounding box center [313, 275] width 27 height 27
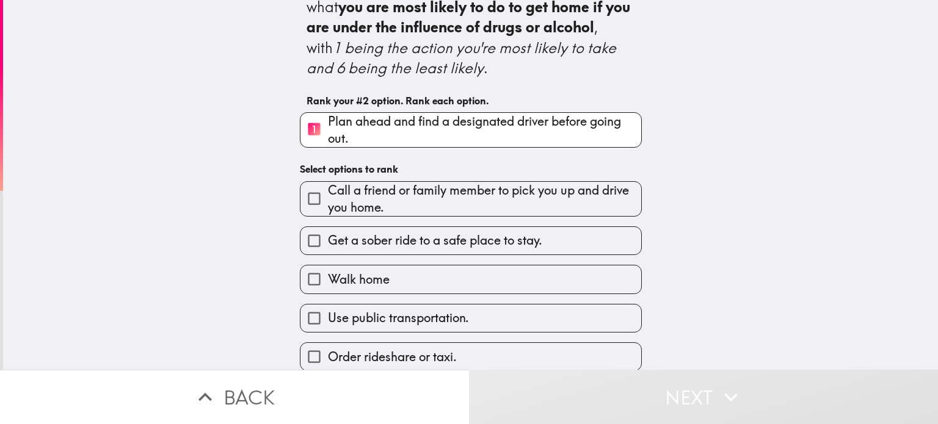
click at [606, 198] on span "Call a friend or family member to pick you up and drive you home." at bounding box center [484, 199] width 313 height 34
click at [328, 198] on input "Call a friend or family member to pick you up and drive you home." at bounding box center [313, 198] width 27 height 27
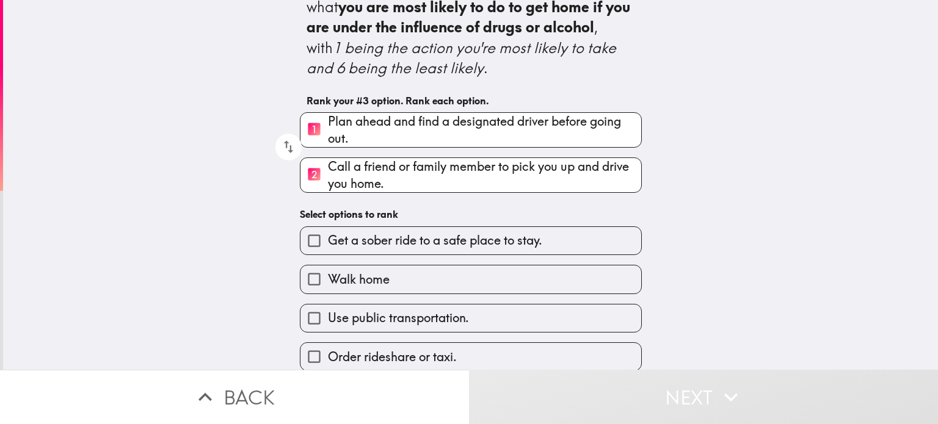
click at [596, 253] on label "Get a sober ride to a safe place to stay." at bounding box center [470, 240] width 341 height 27
click at [328, 253] on input "Get a sober ride to a safe place to stay." at bounding box center [313, 240] width 27 height 27
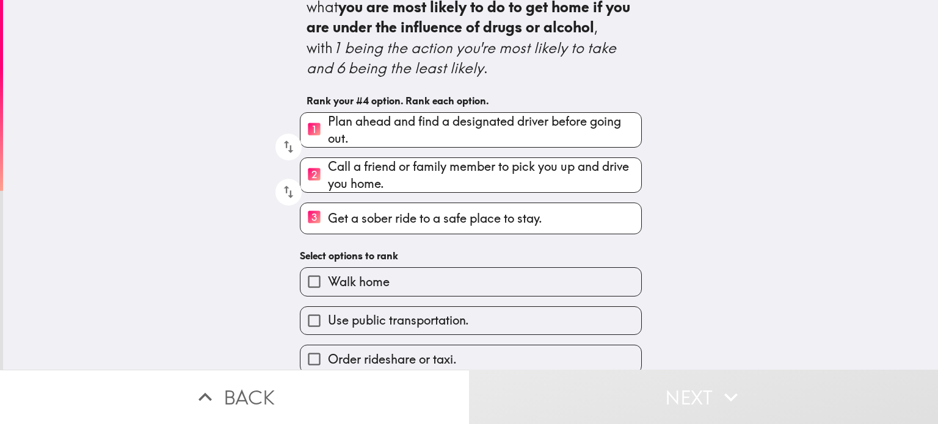
click at [534, 350] on label "Order rideshare or taxi." at bounding box center [470, 358] width 341 height 27
click at [328, 350] on input "Order rideshare or taxi." at bounding box center [313, 358] width 27 height 27
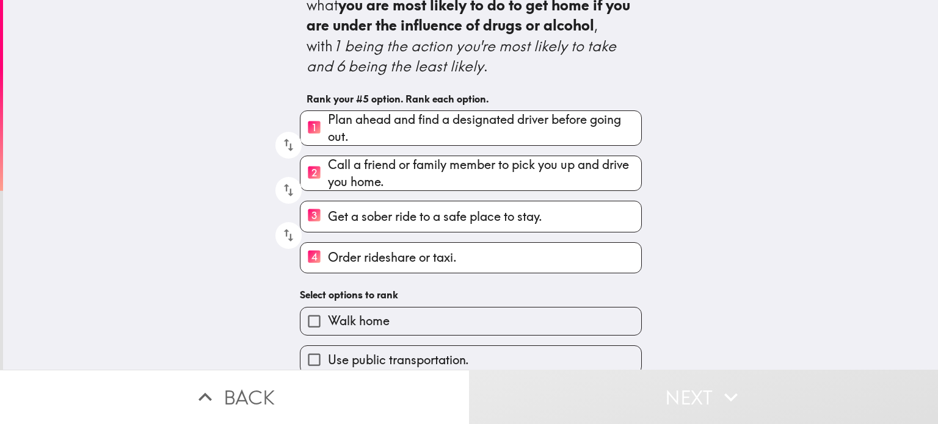
scroll to position [39, 0]
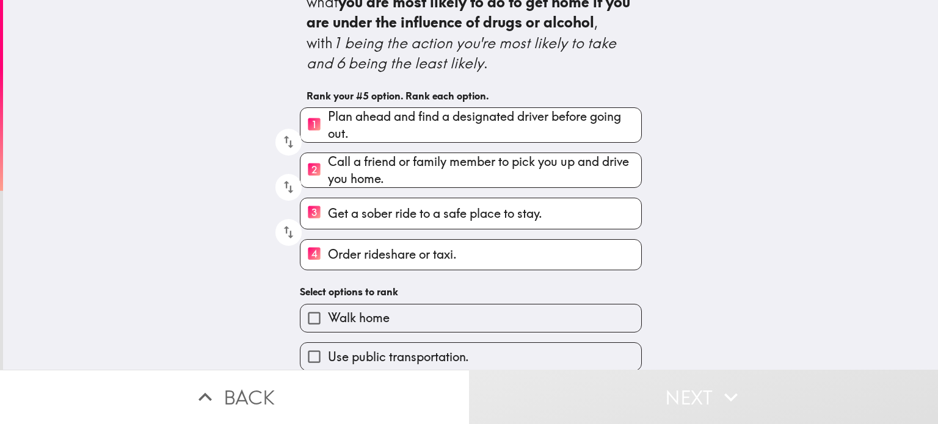
click at [587, 253] on label "4 Order rideshare or taxi." at bounding box center [470, 255] width 341 height 30
click at [328, 253] on input "4 Order rideshare or taxi." at bounding box center [313, 255] width 27 height 30
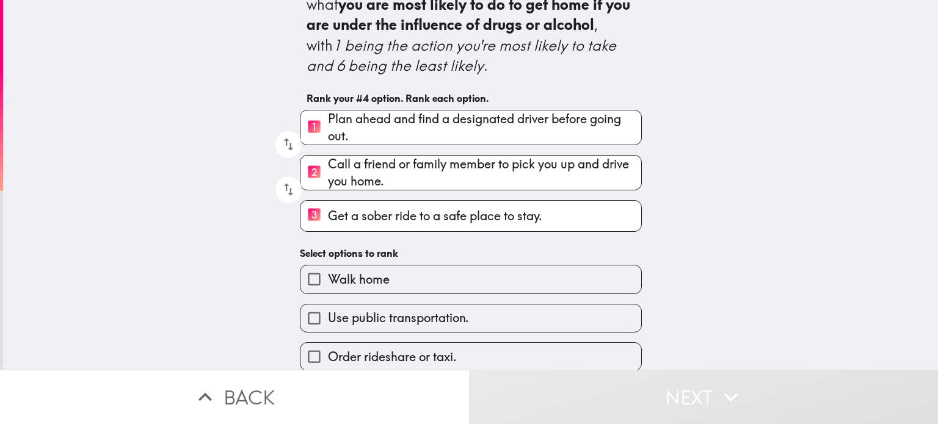
click at [596, 218] on label "3 Get a sober ride to a safe place to stay." at bounding box center [470, 216] width 341 height 30
click at [328, 218] on input "3 Get a sober ride to a safe place to stay." at bounding box center [313, 216] width 27 height 30
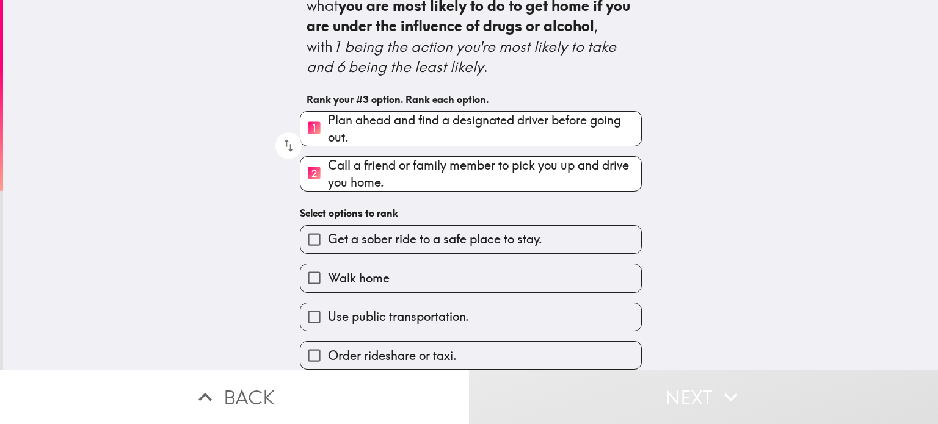
scroll to position [34, 0]
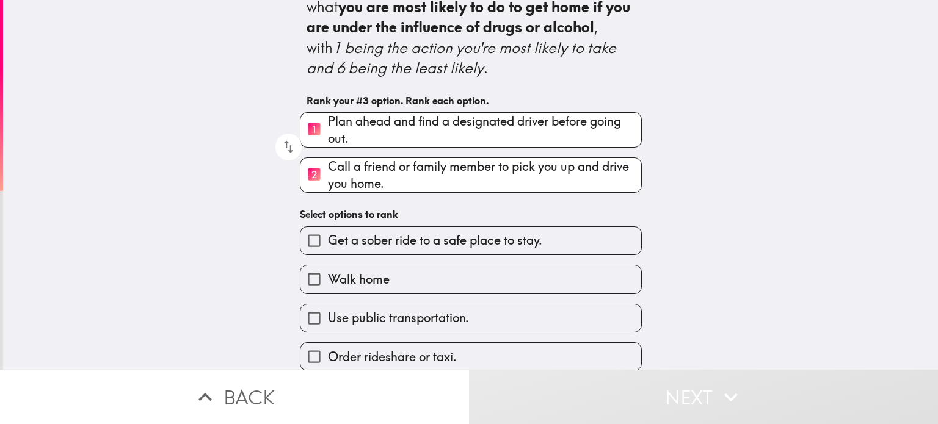
click at [515, 360] on label "Order rideshare or taxi." at bounding box center [470, 356] width 341 height 27
click at [328, 360] on input "Order rideshare or taxi." at bounding box center [313, 356] width 27 height 27
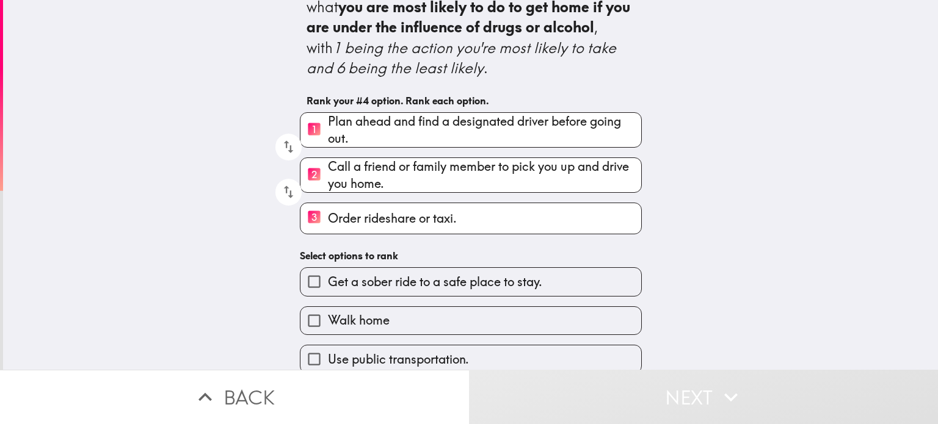
click at [554, 275] on label "Get a sober ride to a safe place to stay." at bounding box center [470, 281] width 341 height 27
click at [328, 275] on input "Get a sober ride to a safe place to stay." at bounding box center [313, 281] width 27 height 27
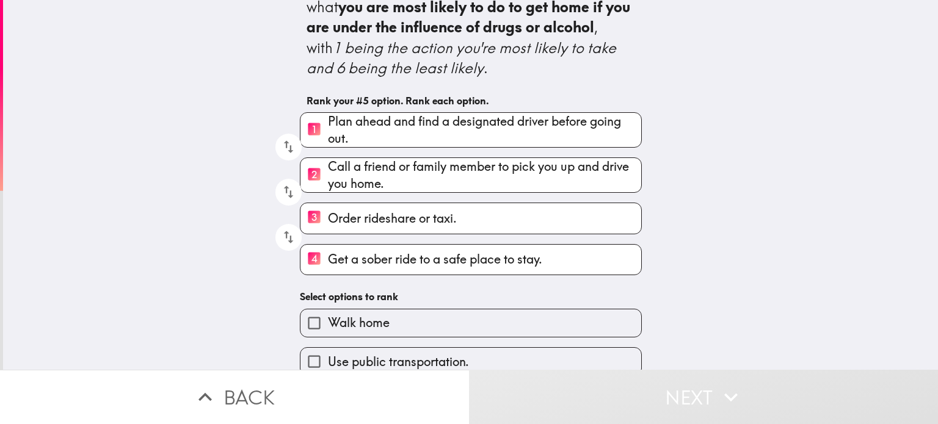
scroll to position [39, 0]
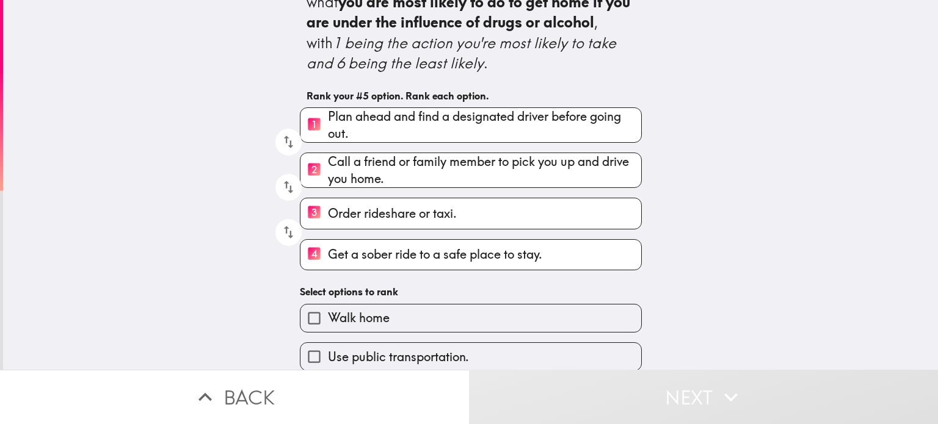
click at [481, 356] on label "Use public transportation." at bounding box center [470, 356] width 341 height 27
click at [328, 356] on input "Use public transportation." at bounding box center [313, 356] width 27 height 27
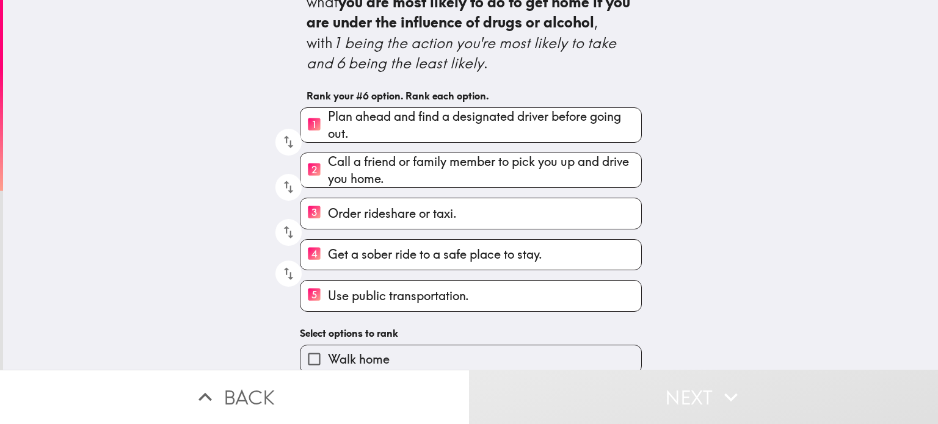
click at [487, 349] on label "Walk home" at bounding box center [470, 358] width 341 height 27
click at [328, 349] on input "Walk home" at bounding box center [313, 358] width 27 height 27
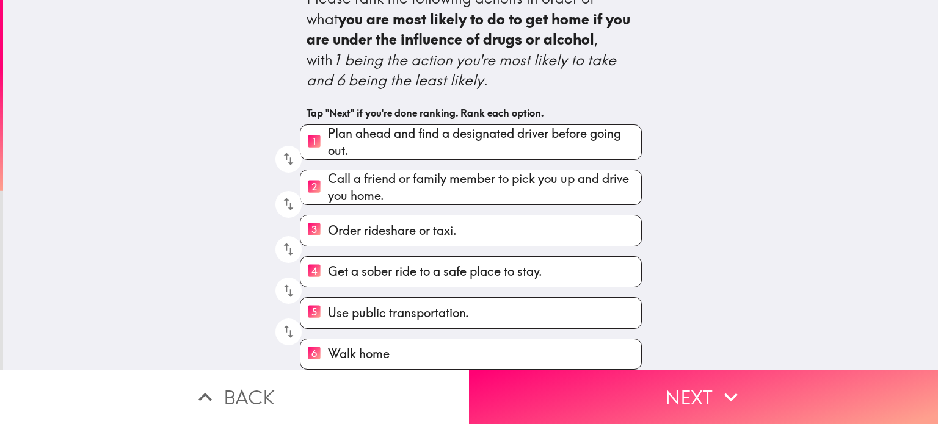
scroll to position [20, 0]
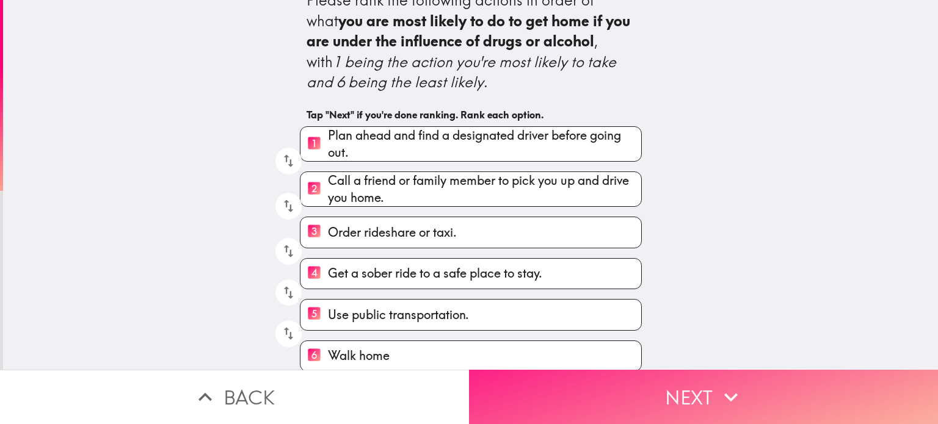
click at [661, 403] on button "Next" at bounding box center [703, 397] width 469 height 54
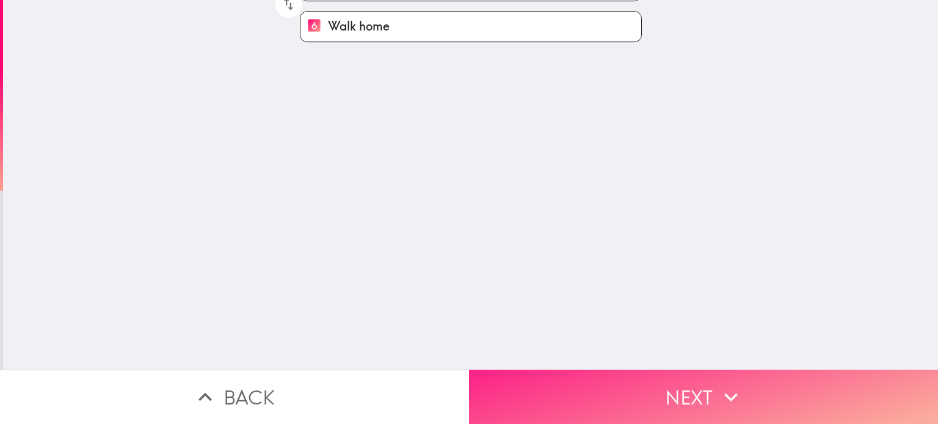
scroll to position [0, 0]
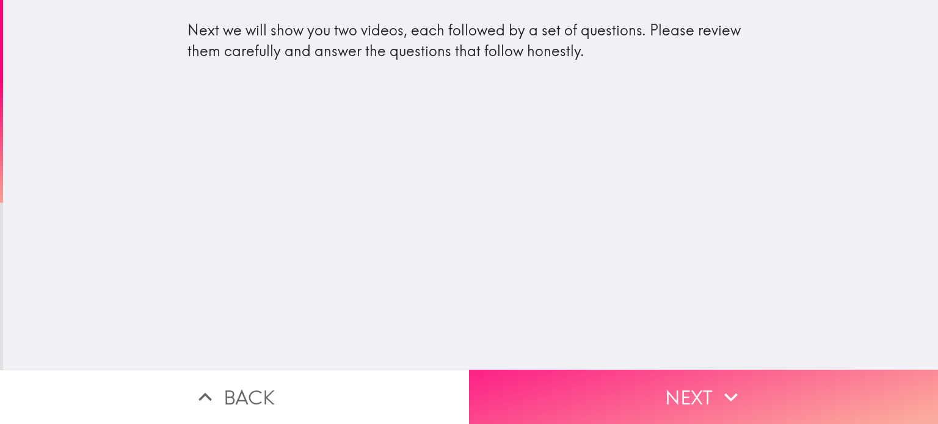
click at [752, 414] on button "Next" at bounding box center [703, 397] width 469 height 54
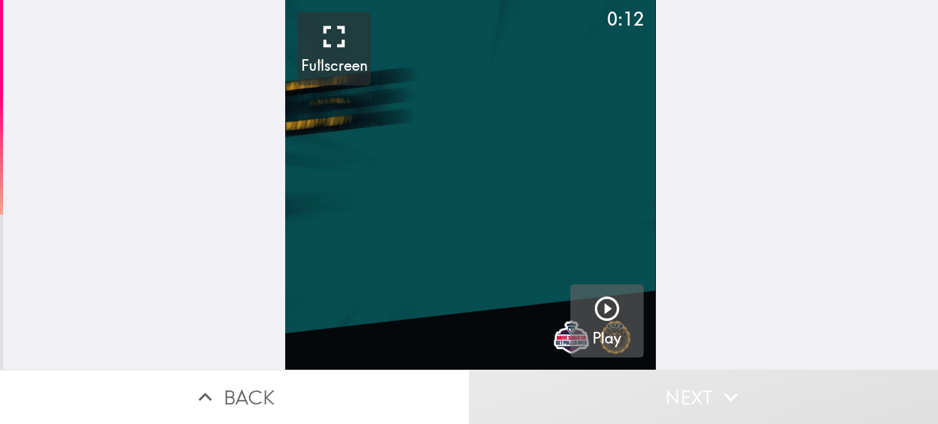
click at [615, 313] on icon "button" at bounding box center [607, 309] width 24 height 24
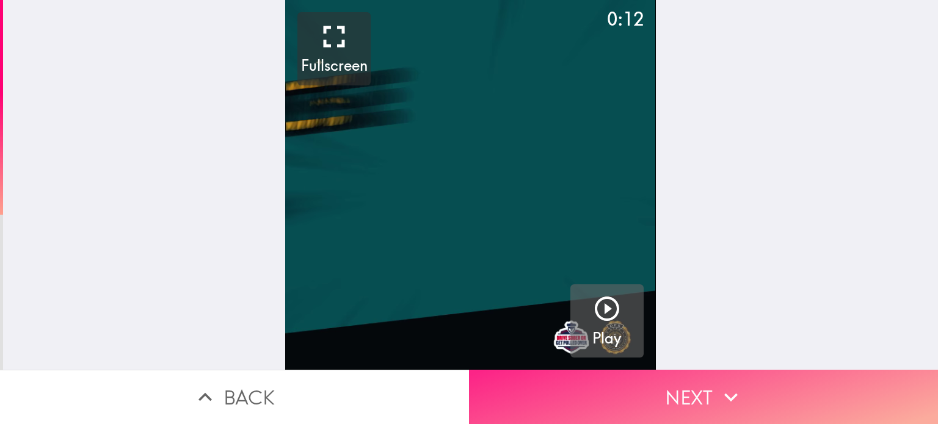
click at [772, 408] on button "Next" at bounding box center [703, 397] width 469 height 54
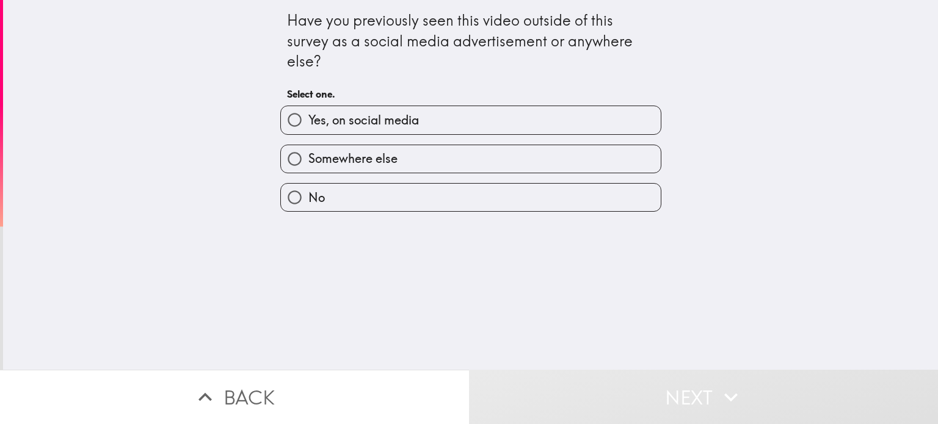
click at [637, 205] on label "No" at bounding box center [471, 197] width 380 height 27
click at [308, 205] on input "No" at bounding box center [294, 197] width 27 height 27
radio input "true"
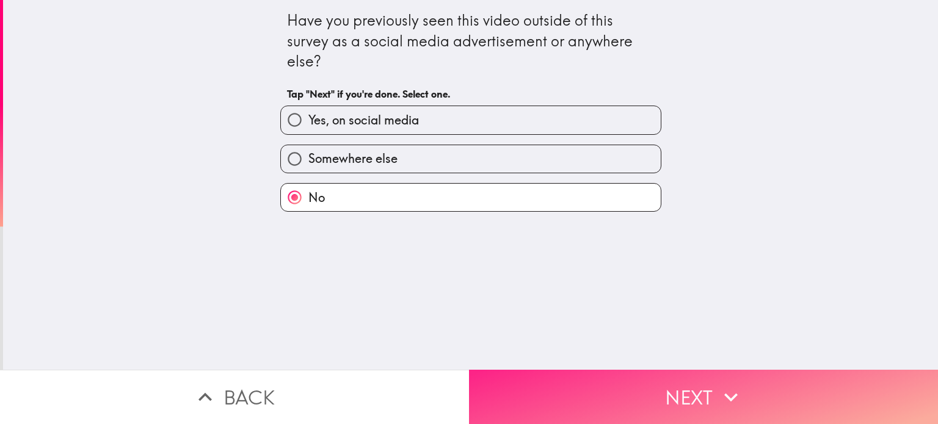
click at [750, 408] on button "Next" at bounding box center [703, 397] width 469 height 54
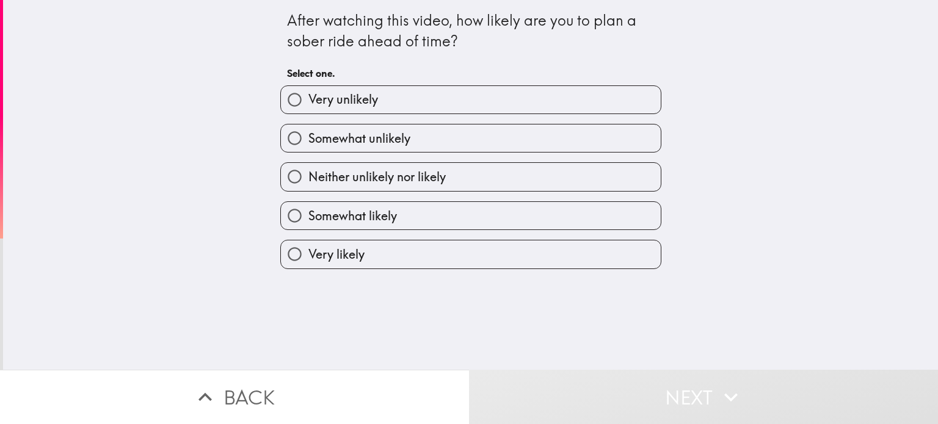
click at [649, 202] on label "Somewhat likely" at bounding box center [471, 215] width 380 height 27
click at [308, 202] on input "Somewhat likely" at bounding box center [294, 215] width 27 height 27
radio input "true"
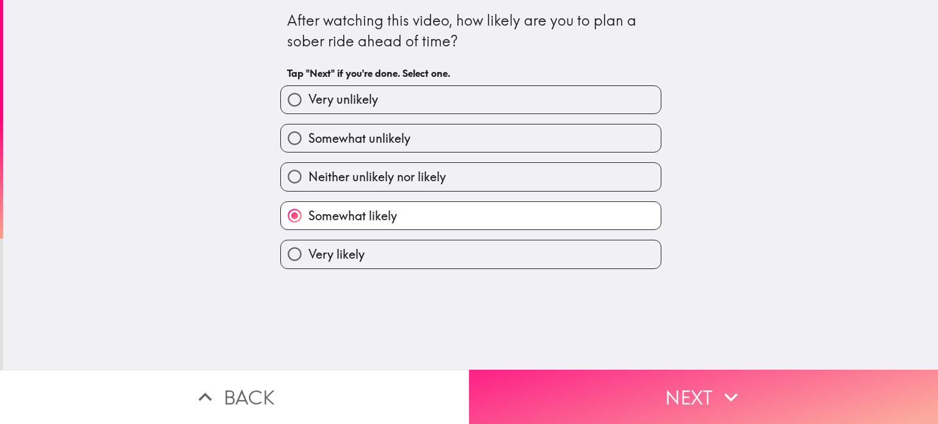
click at [752, 420] on button "Next" at bounding box center [703, 397] width 469 height 54
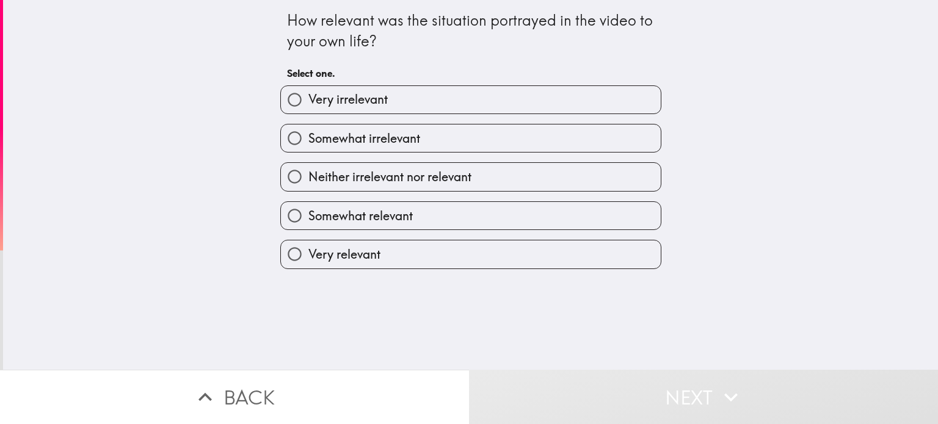
click at [361, 383] on button "Back" at bounding box center [234, 397] width 469 height 54
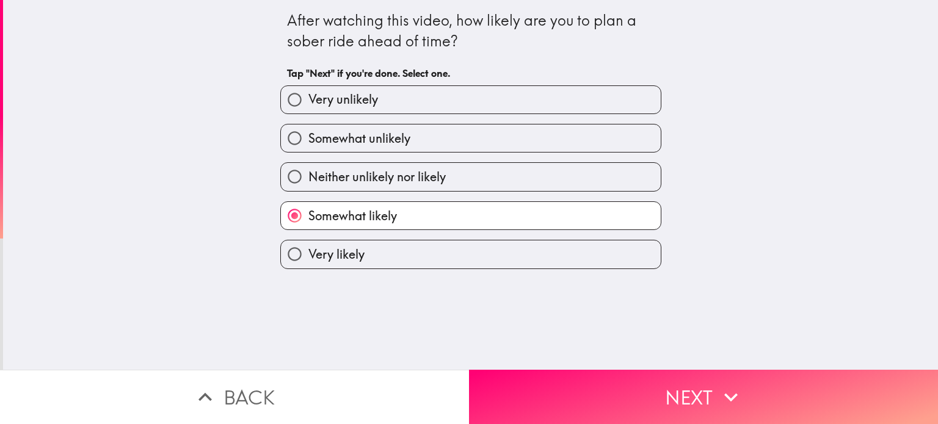
click at [568, 175] on label "Neither unlikely nor likely" at bounding box center [471, 176] width 380 height 27
click at [308, 175] on input "Neither unlikely nor likely" at bounding box center [294, 176] width 27 height 27
radio input "true"
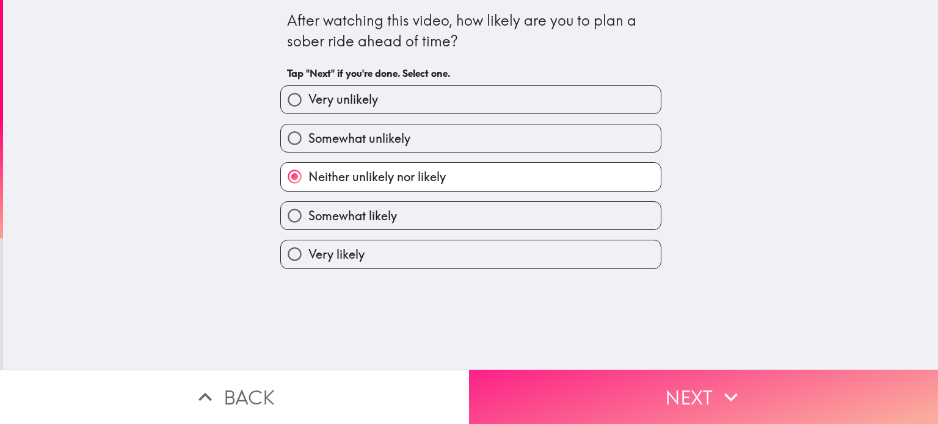
click at [731, 403] on icon "button" at bounding box center [730, 397] width 27 height 27
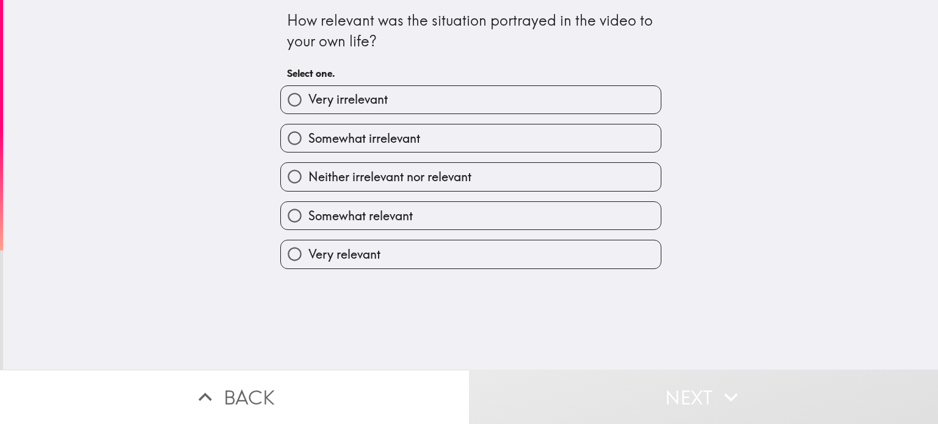
click at [627, 186] on label "Neither irrelevant nor relevant" at bounding box center [471, 176] width 380 height 27
click at [308, 186] on input "Neither irrelevant nor relevant" at bounding box center [294, 176] width 27 height 27
radio input "true"
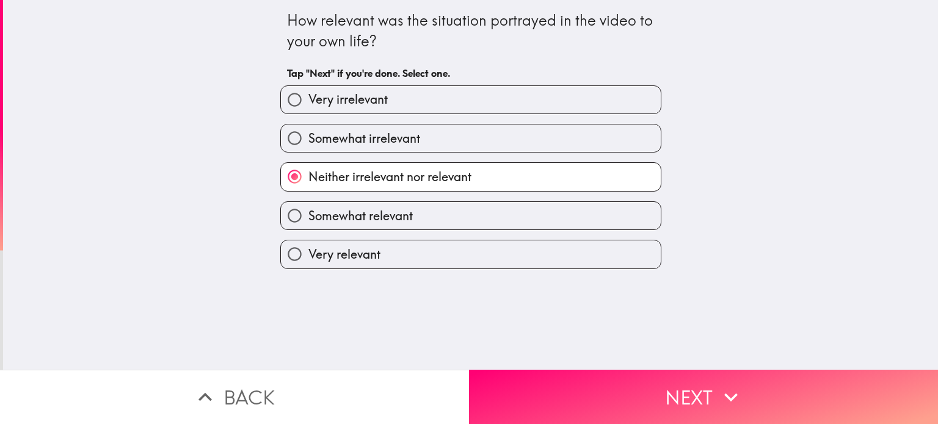
click at [627, 146] on label "Somewhat irrelevant" at bounding box center [471, 138] width 380 height 27
click at [308, 146] on input "Somewhat irrelevant" at bounding box center [294, 138] width 27 height 27
radio input "true"
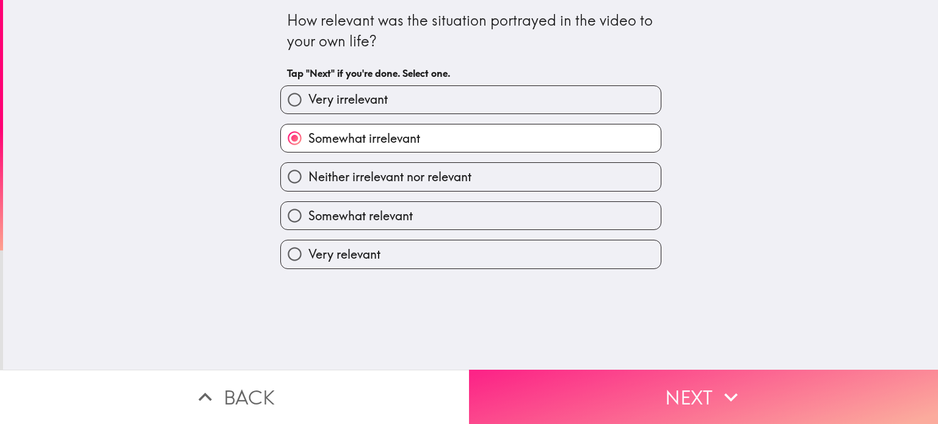
click at [745, 405] on button "Next" at bounding box center [703, 397] width 469 height 54
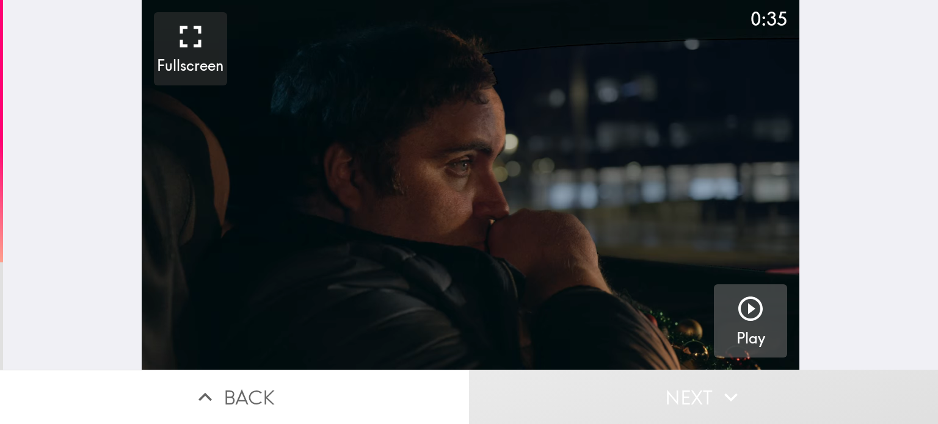
click at [756, 316] on icon "button" at bounding box center [750, 308] width 29 height 29
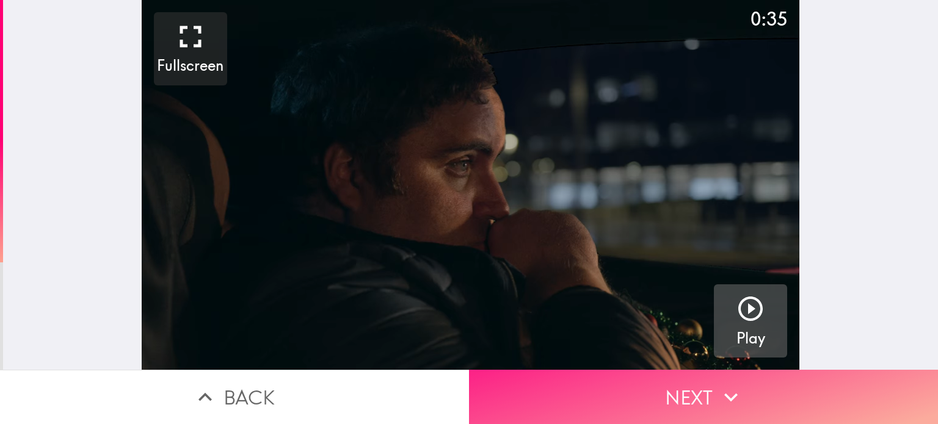
click at [779, 405] on button "Next" at bounding box center [703, 397] width 469 height 54
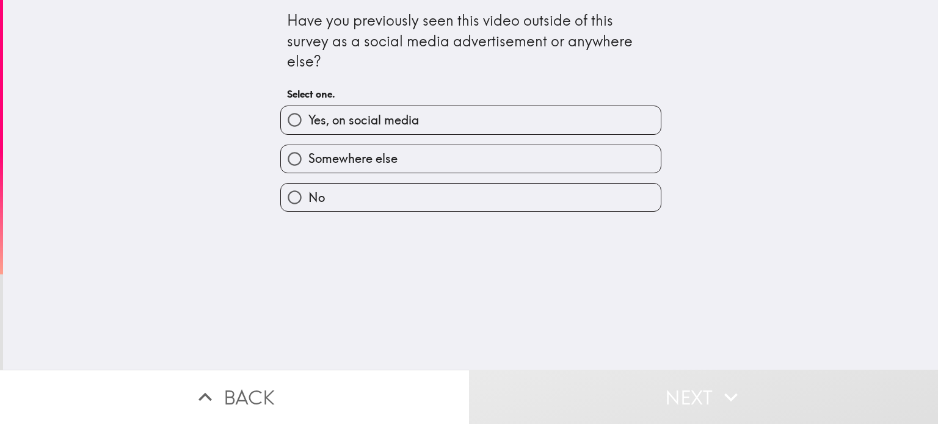
click at [624, 205] on label "No" at bounding box center [471, 197] width 380 height 27
click at [308, 205] on input "No" at bounding box center [294, 197] width 27 height 27
radio input "true"
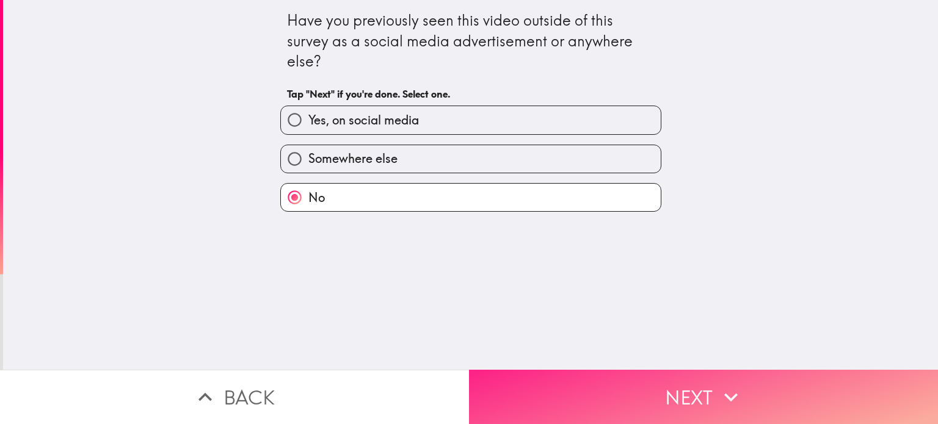
click at [760, 405] on button "Next" at bounding box center [703, 397] width 469 height 54
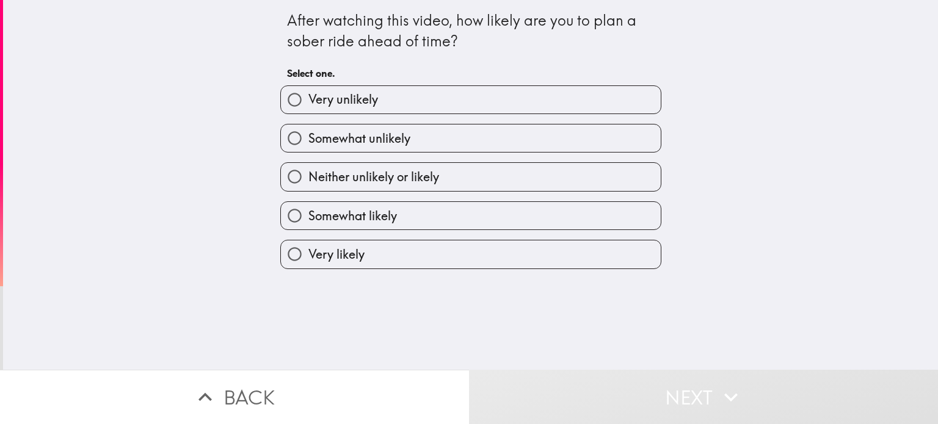
click at [620, 179] on label "Neither unlikely or likely" at bounding box center [471, 176] width 380 height 27
click at [308, 179] on input "Neither unlikely or likely" at bounding box center [294, 176] width 27 height 27
radio input "true"
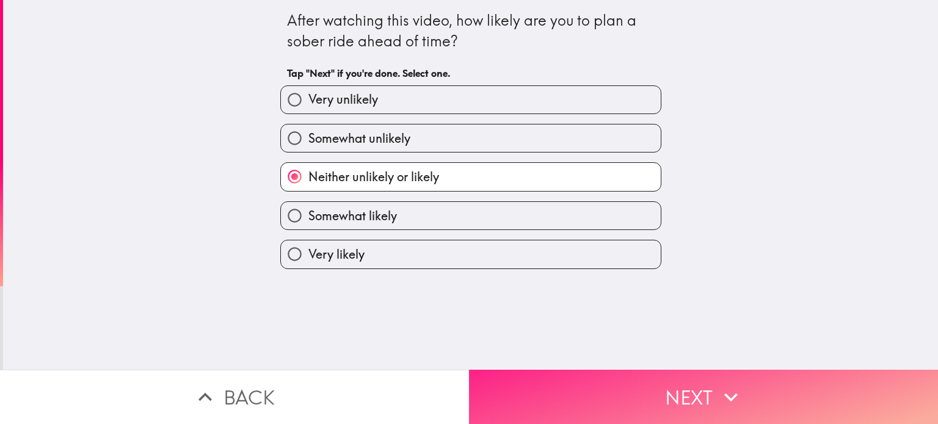
click at [738, 404] on icon "button" at bounding box center [730, 397] width 27 height 27
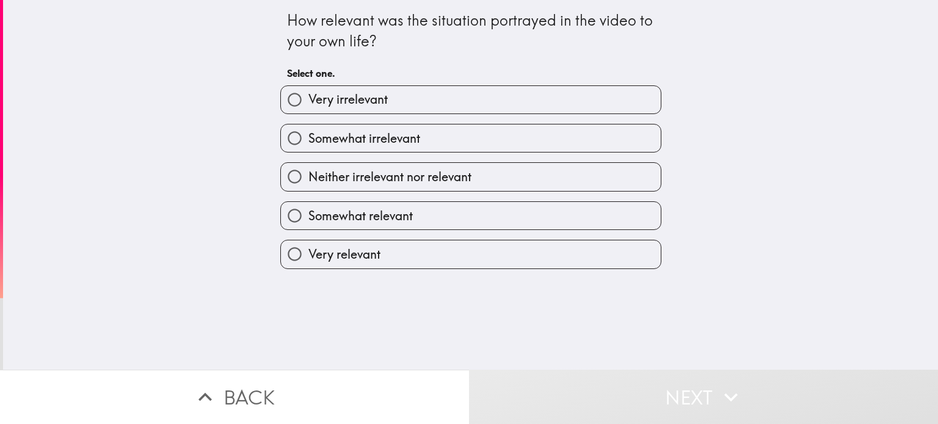
click at [637, 179] on label "Neither irrelevant nor relevant" at bounding box center [471, 176] width 380 height 27
click at [308, 179] on input "Neither irrelevant nor relevant" at bounding box center [294, 176] width 27 height 27
radio input "true"
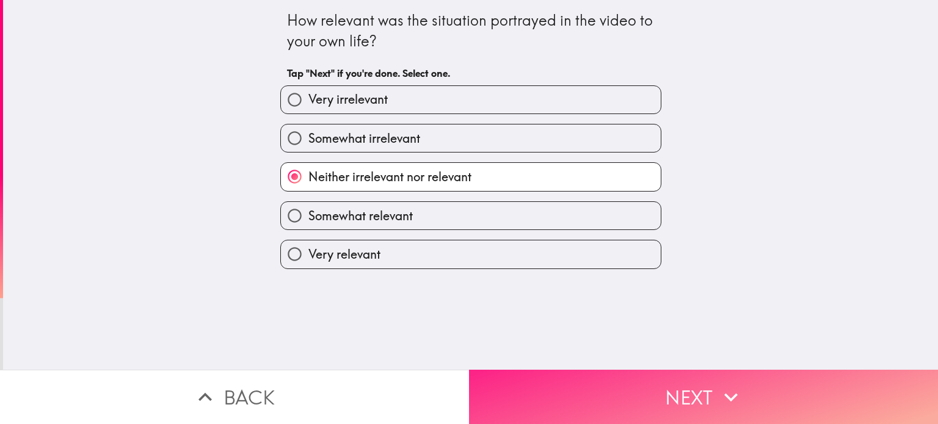
click at [732, 403] on icon "button" at bounding box center [730, 397] width 27 height 27
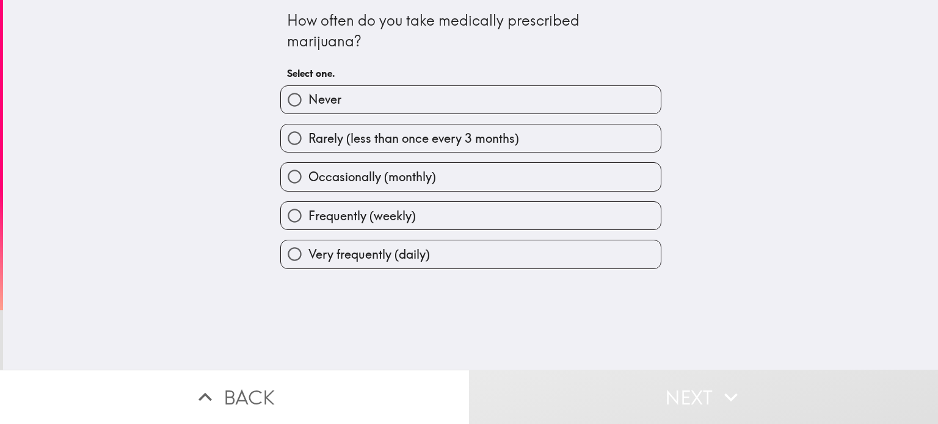
click at [640, 109] on label "Never" at bounding box center [471, 99] width 380 height 27
click at [308, 109] on input "Never" at bounding box center [294, 99] width 27 height 27
radio input "true"
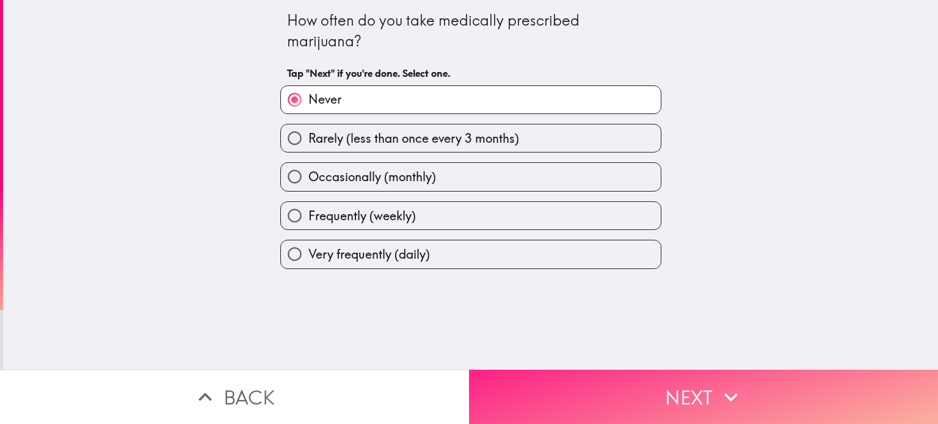
click at [752, 410] on button "Next" at bounding box center [703, 397] width 469 height 54
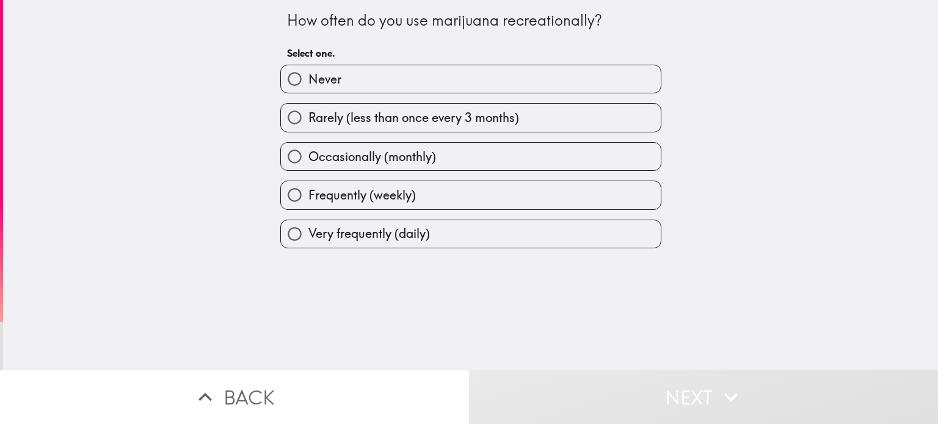
click at [629, 81] on label "Never" at bounding box center [471, 78] width 380 height 27
click at [308, 81] on input "Never" at bounding box center [294, 78] width 27 height 27
radio input "true"
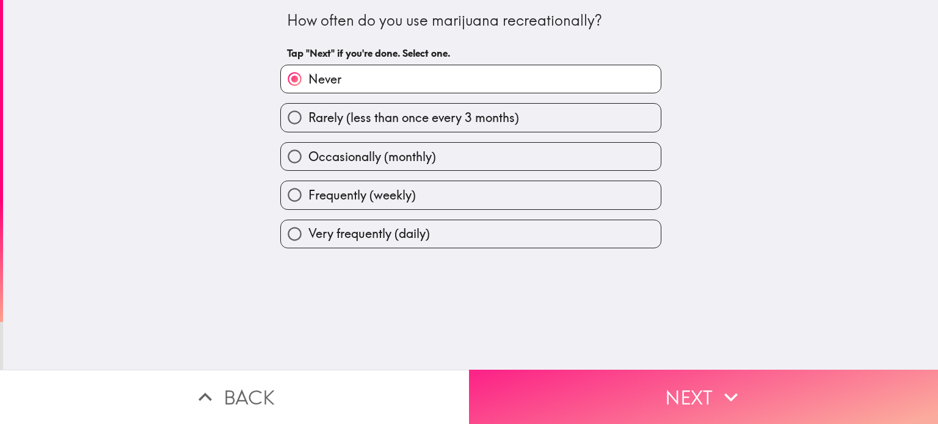
click at [760, 416] on button "Next" at bounding box center [703, 397] width 469 height 54
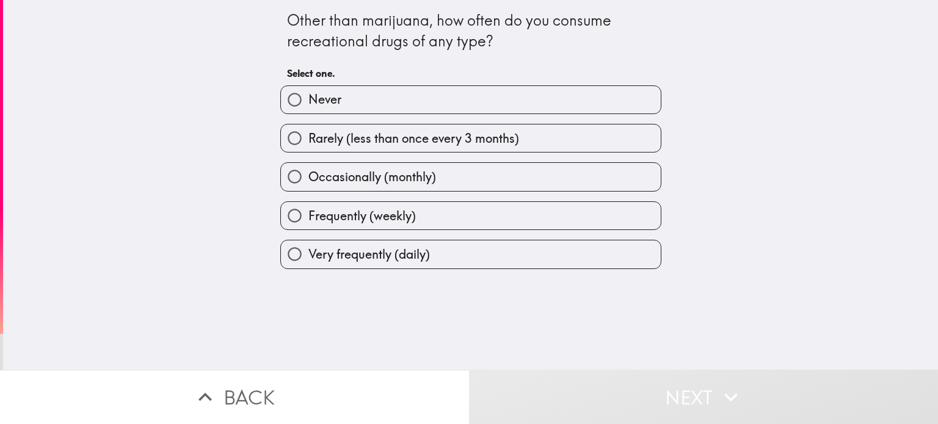
click at [613, 110] on label "Never" at bounding box center [471, 99] width 380 height 27
click at [308, 110] on input "Never" at bounding box center [294, 99] width 27 height 27
radio input "true"
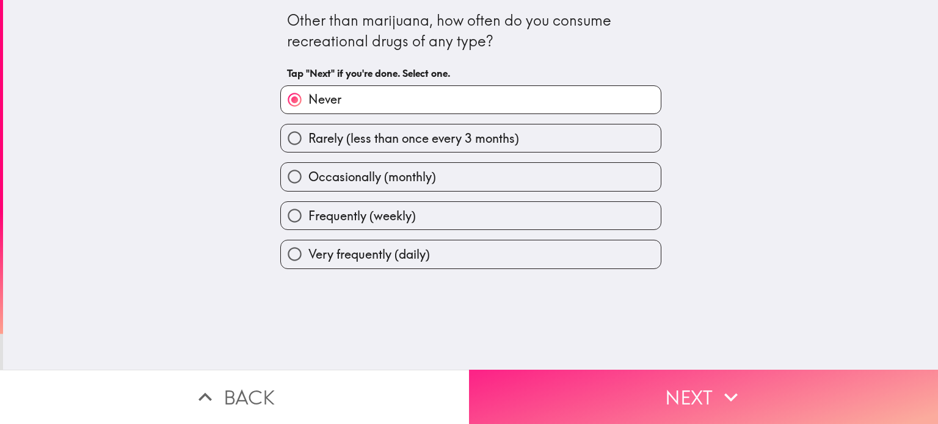
click at [759, 395] on button "Next" at bounding box center [703, 397] width 469 height 54
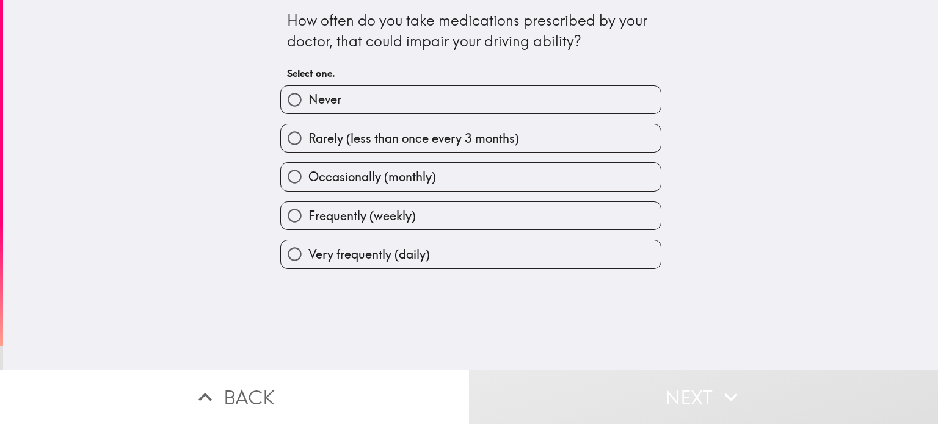
click at [615, 105] on label "Never" at bounding box center [471, 99] width 380 height 27
click at [308, 105] on input "Never" at bounding box center [294, 99] width 27 height 27
radio input "true"
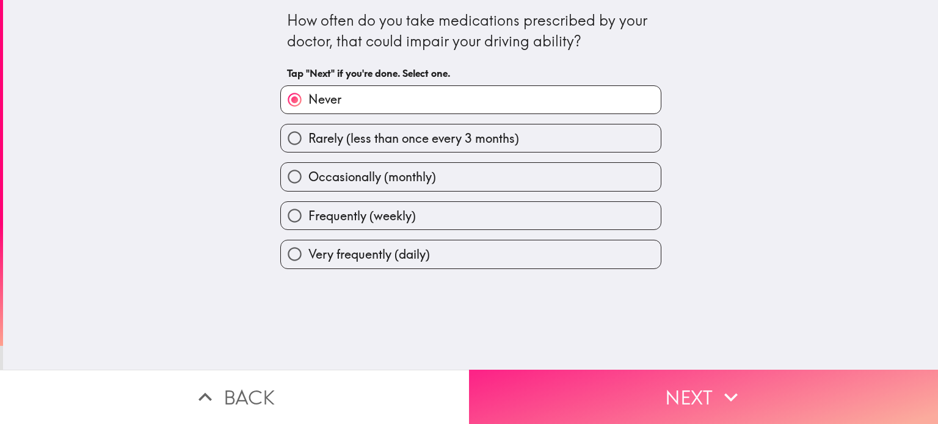
click at [757, 417] on button "Next" at bounding box center [703, 397] width 469 height 54
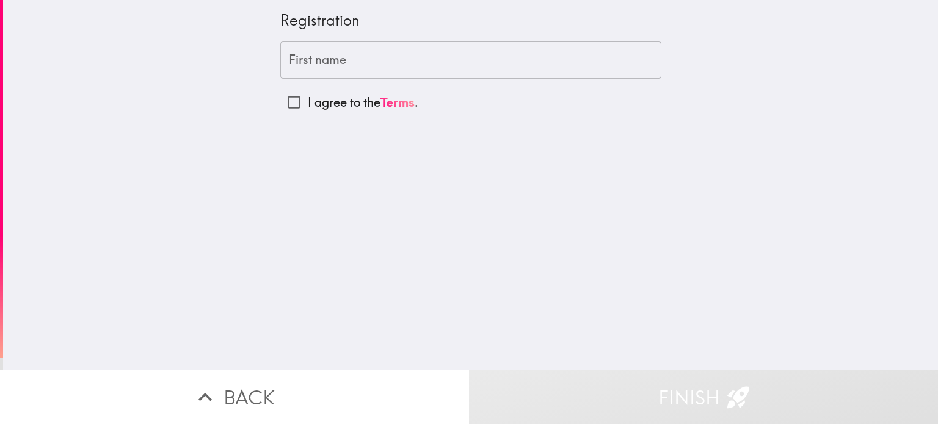
click at [490, 64] on input "First name" at bounding box center [470, 61] width 381 height 38
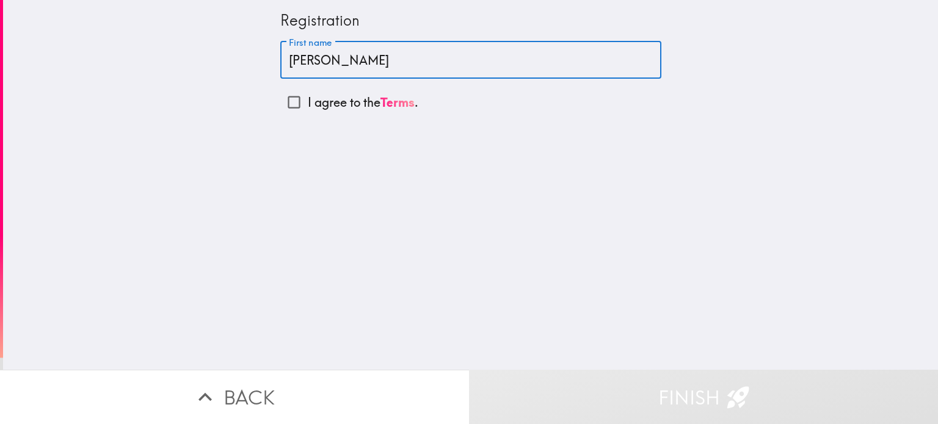
type input "[PERSON_NAME]"
click at [307, 106] on input "I agree to the Terms ." at bounding box center [293, 102] width 27 height 27
checkbox input "true"
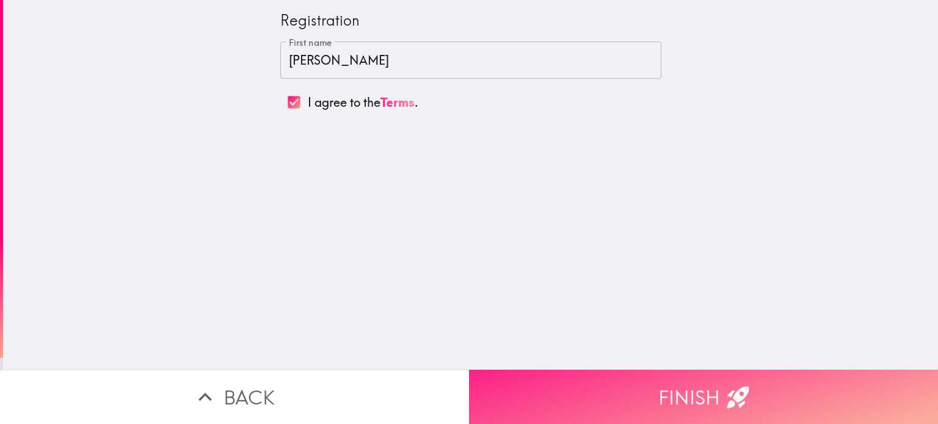
click at [588, 390] on button "Finish" at bounding box center [703, 397] width 469 height 54
